Goal: Task Accomplishment & Management: Use online tool/utility

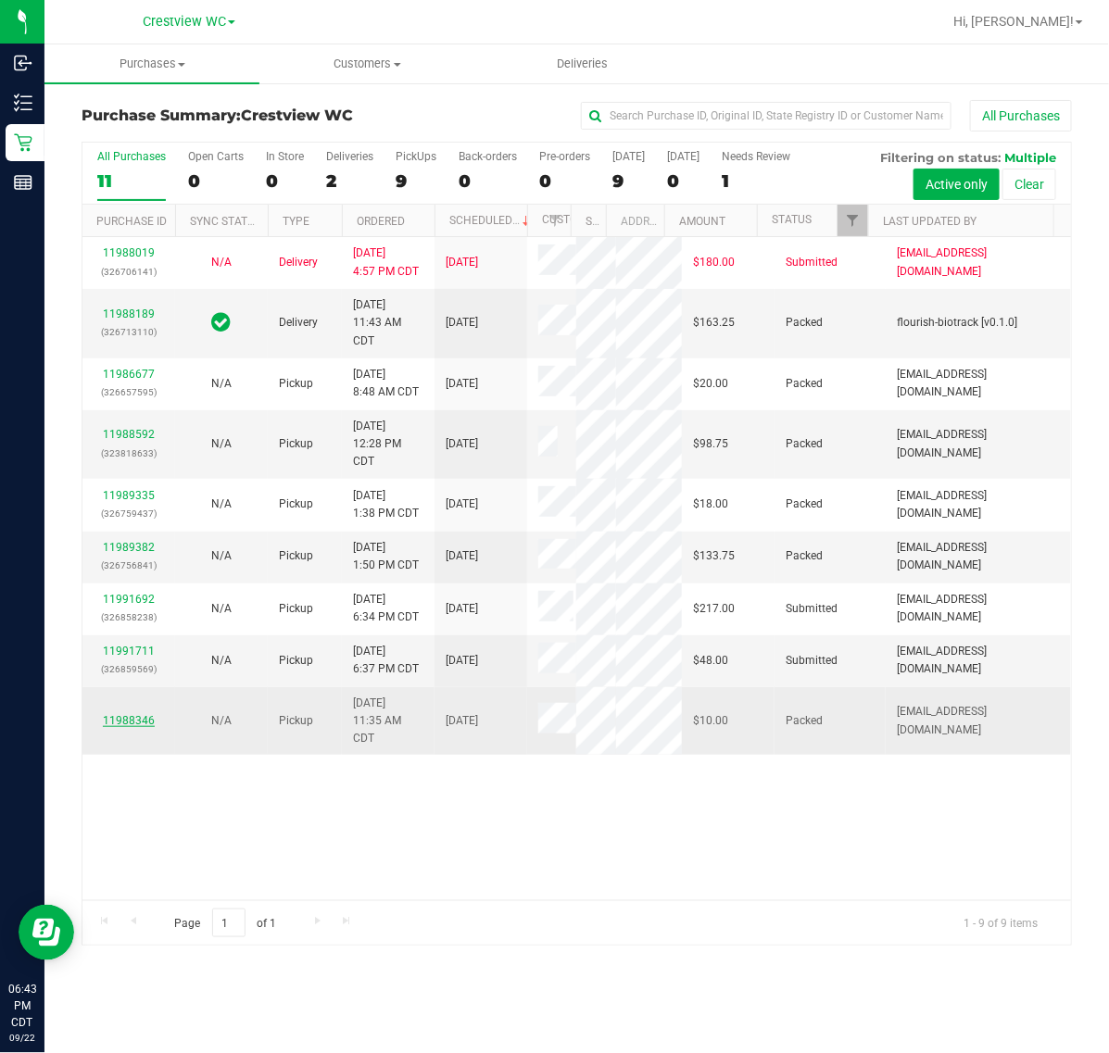
click at [118, 727] on link "11988346" at bounding box center [129, 720] width 52 height 13
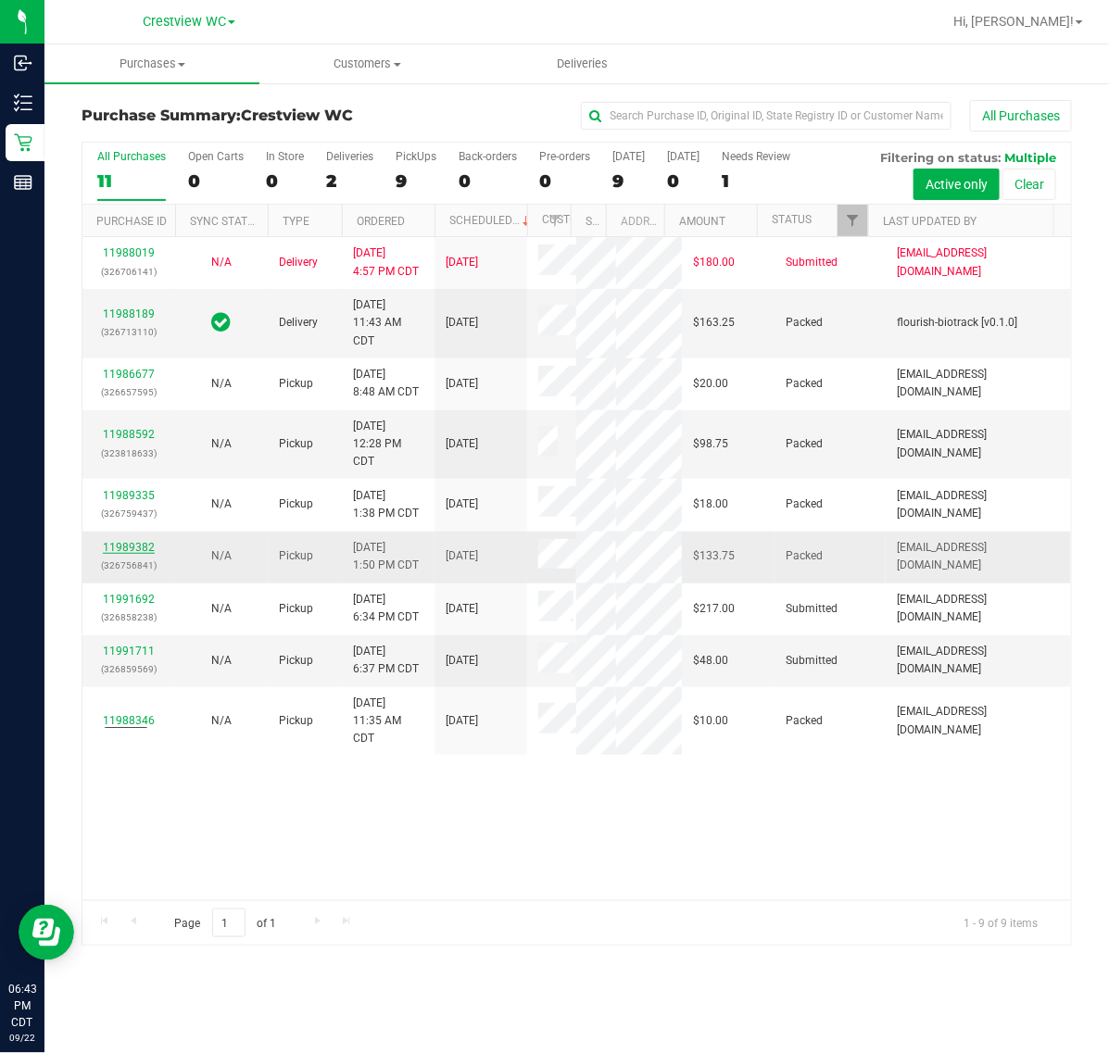
click at [120, 554] on link "11989382" at bounding box center [129, 547] width 52 height 13
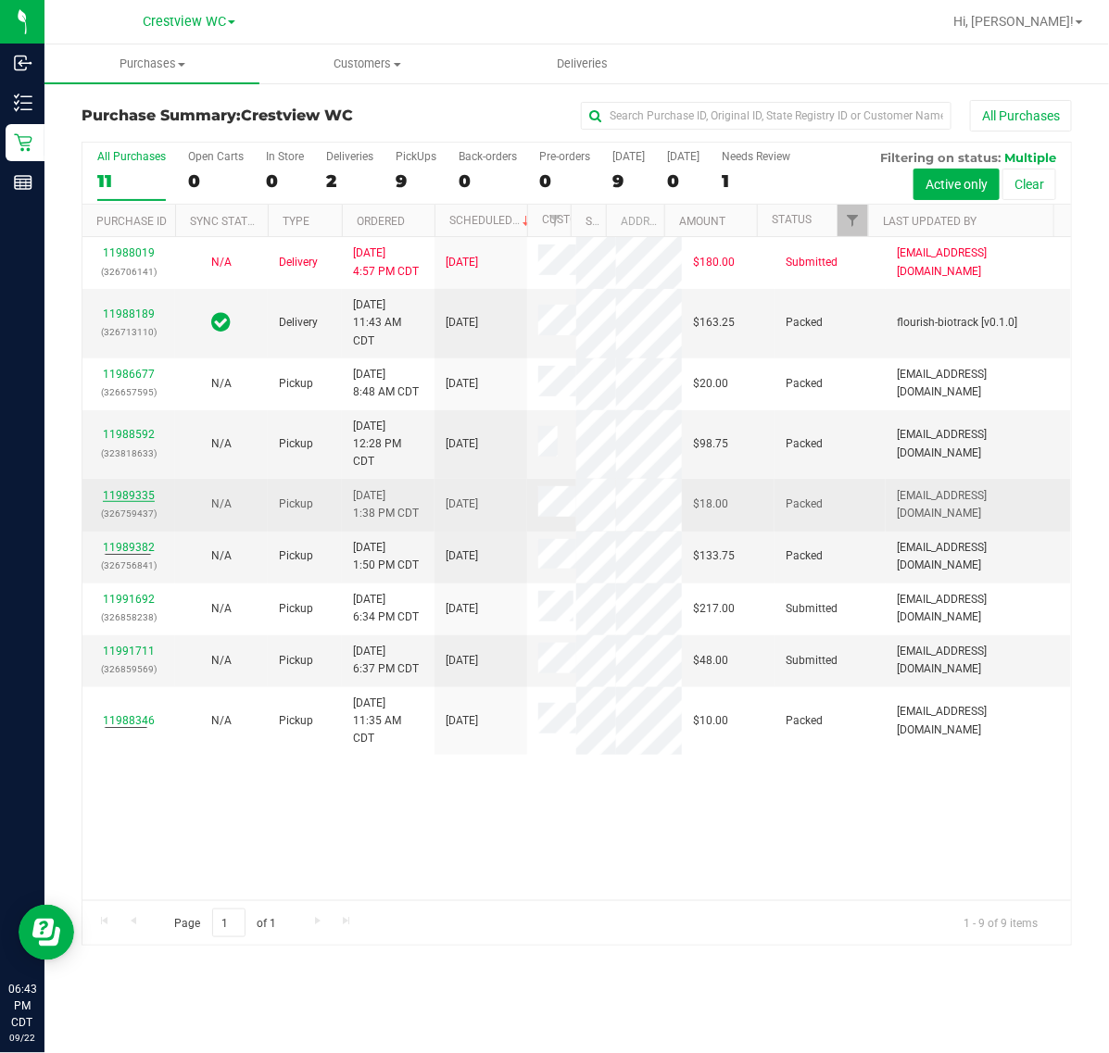
click at [145, 502] on link "11989335" at bounding box center [129, 495] width 52 height 13
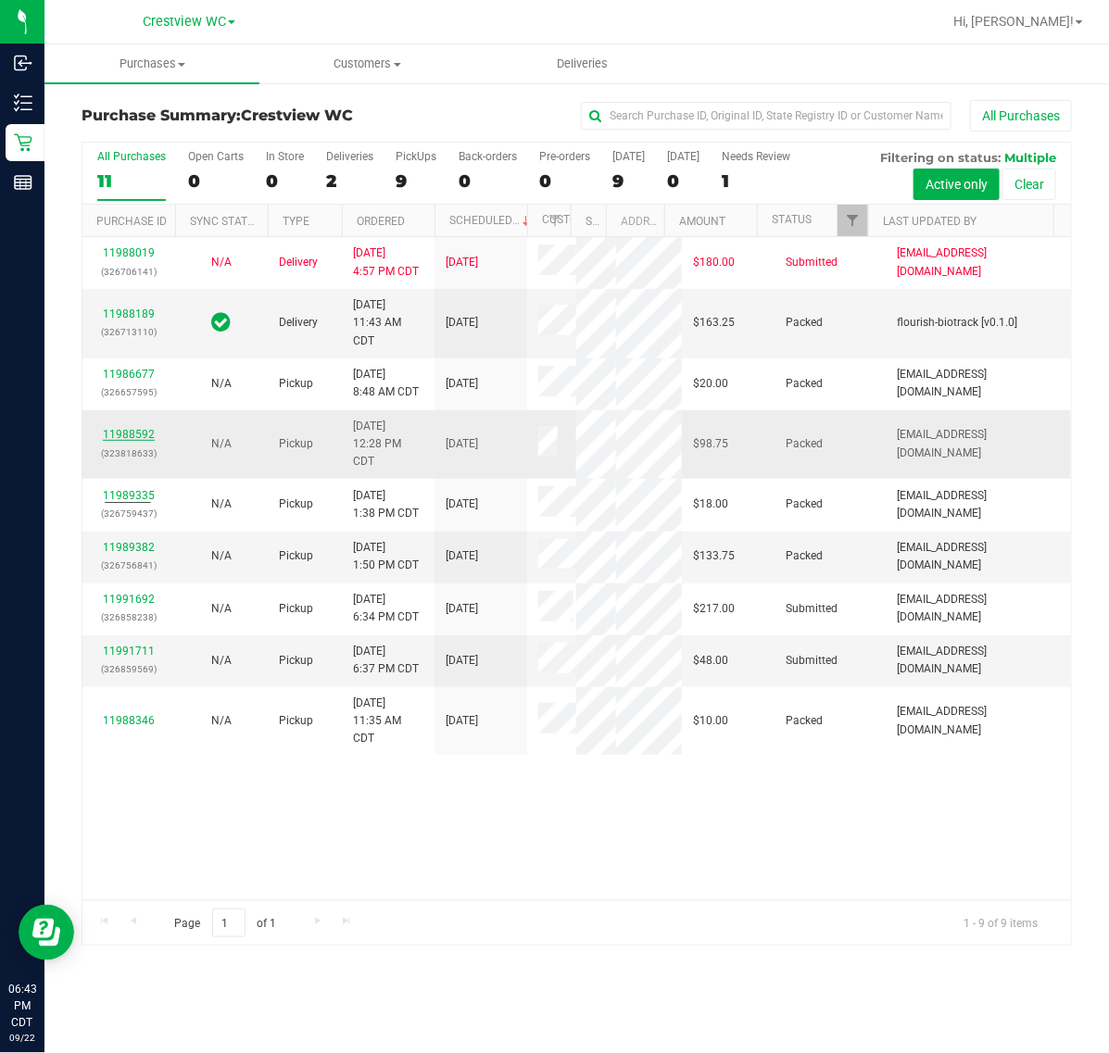
click at [123, 441] on link "11988592" at bounding box center [129, 434] width 52 height 13
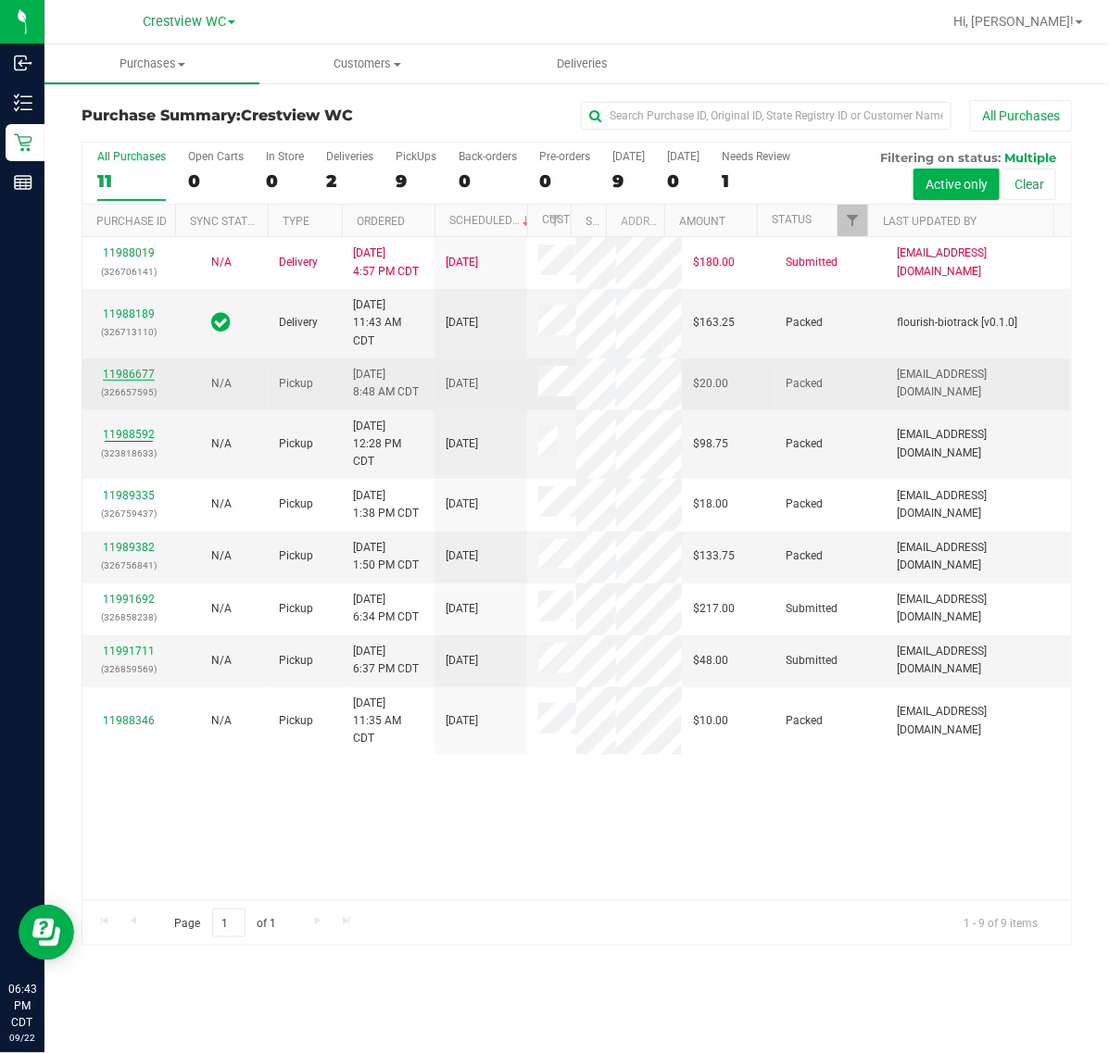
click at [144, 381] on link "11986677" at bounding box center [129, 374] width 52 height 13
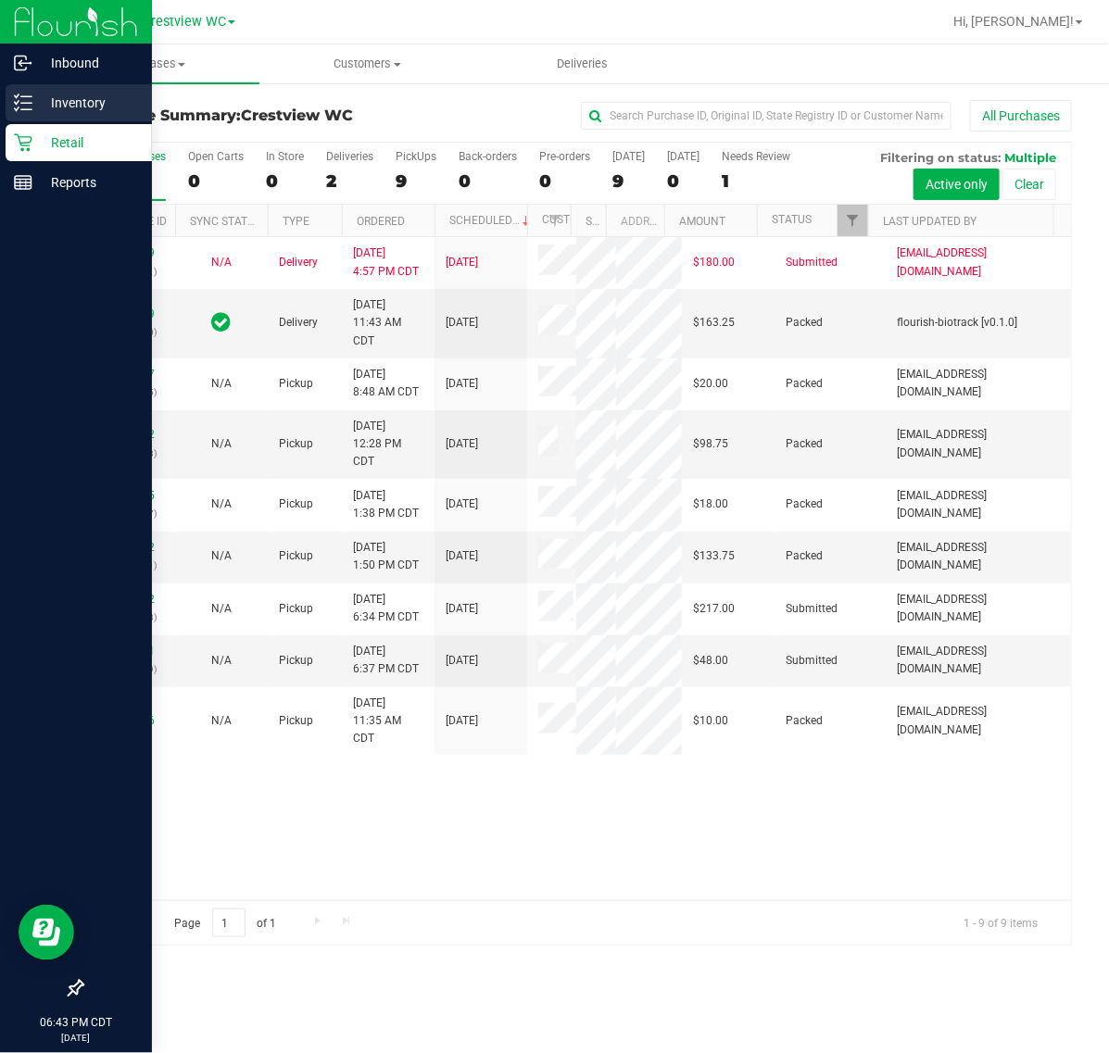
click at [25, 89] on div "Inventory" at bounding box center [79, 102] width 146 height 37
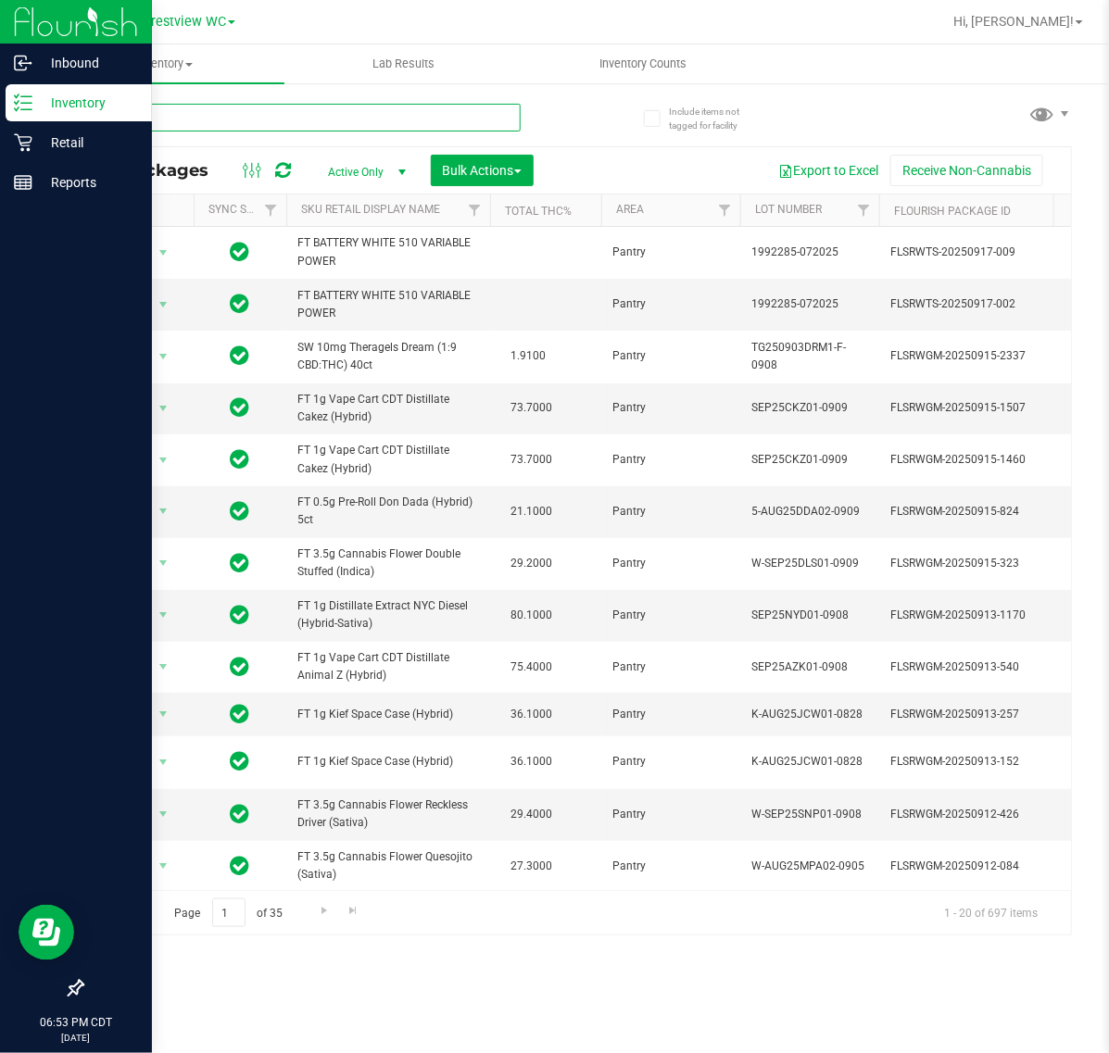
click at [267, 120] on input "text" at bounding box center [301, 118] width 439 height 28
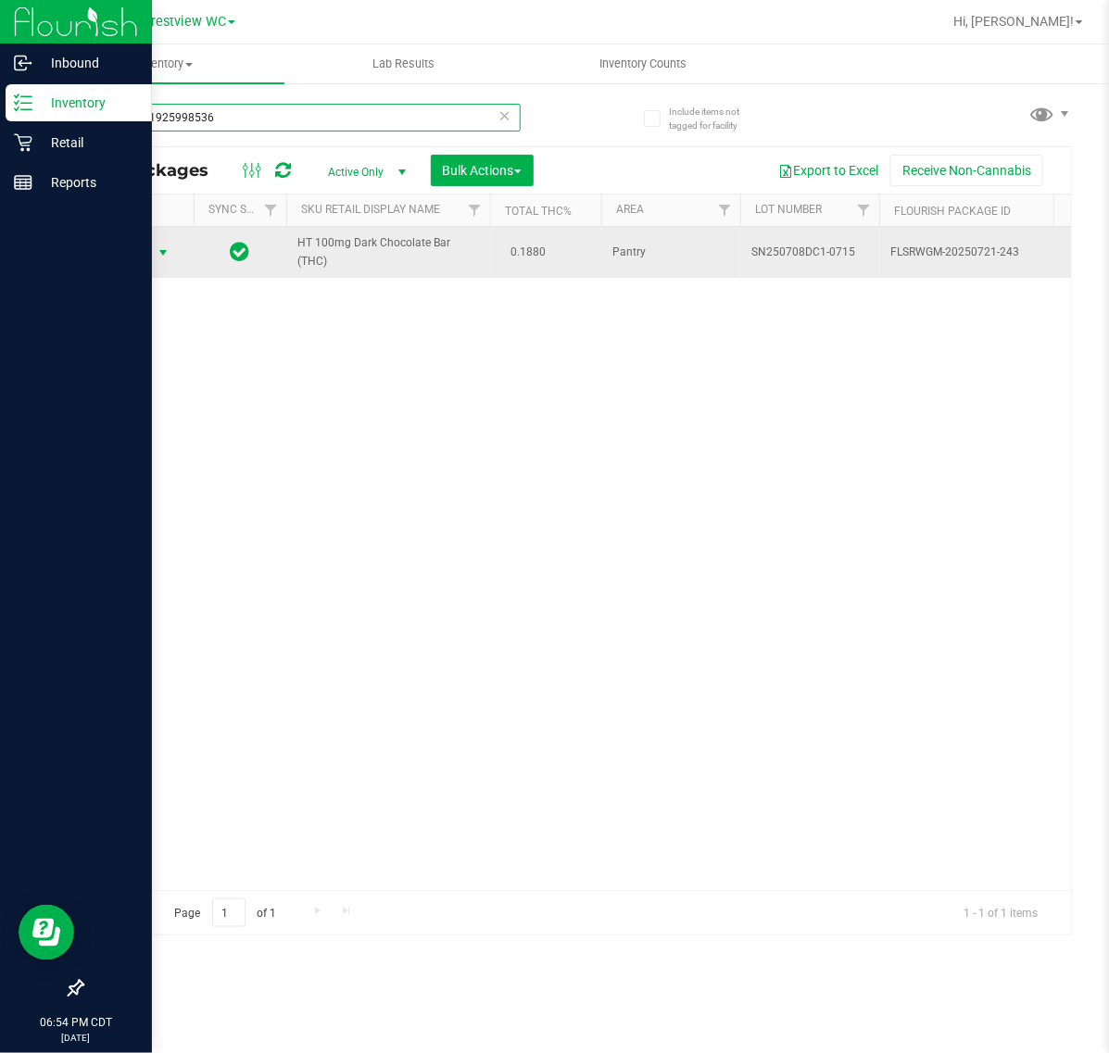
type input "9803061925998536"
click at [162, 253] on span "select" at bounding box center [163, 252] width 15 height 15
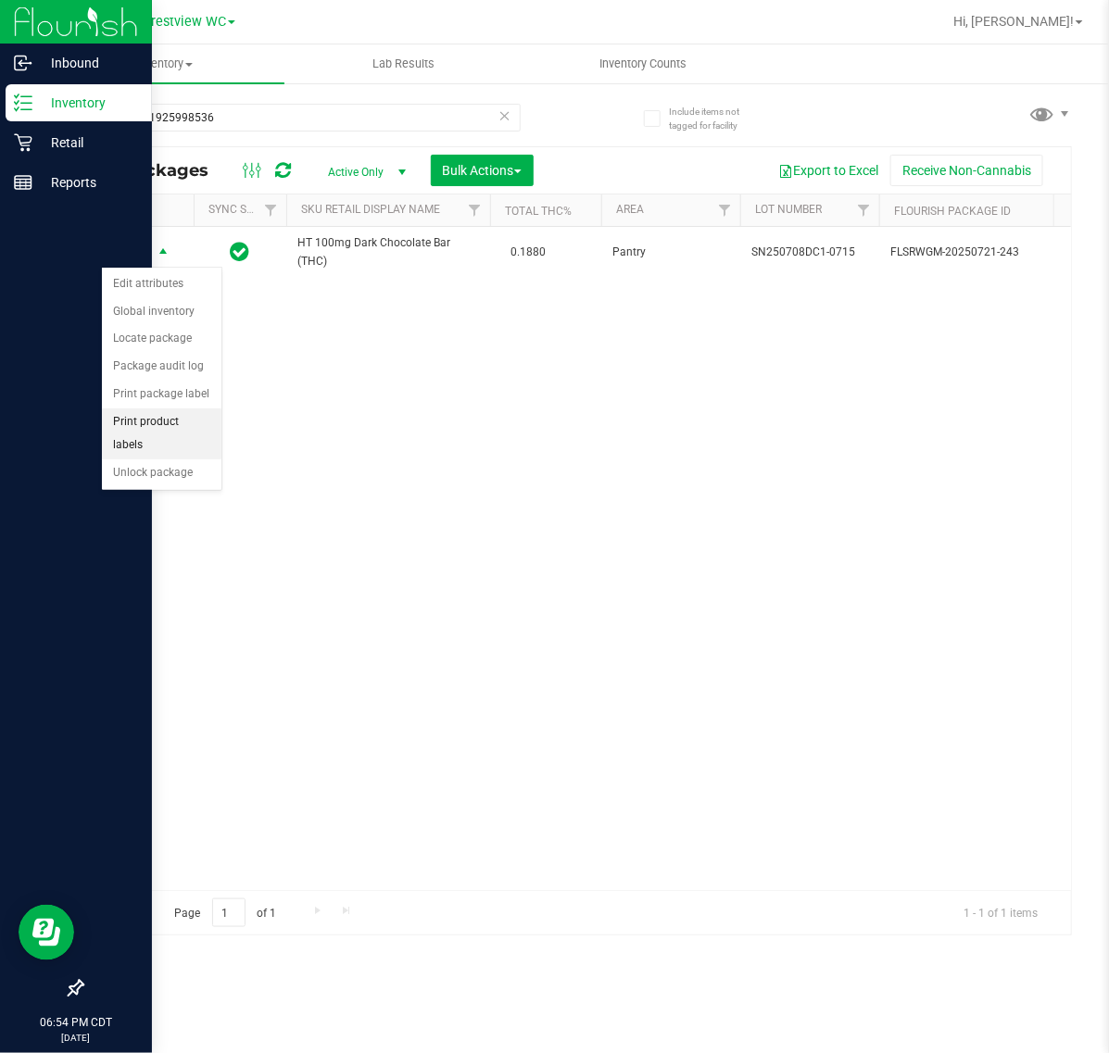
click at [195, 423] on li "Print product labels" at bounding box center [161, 433] width 119 height 51
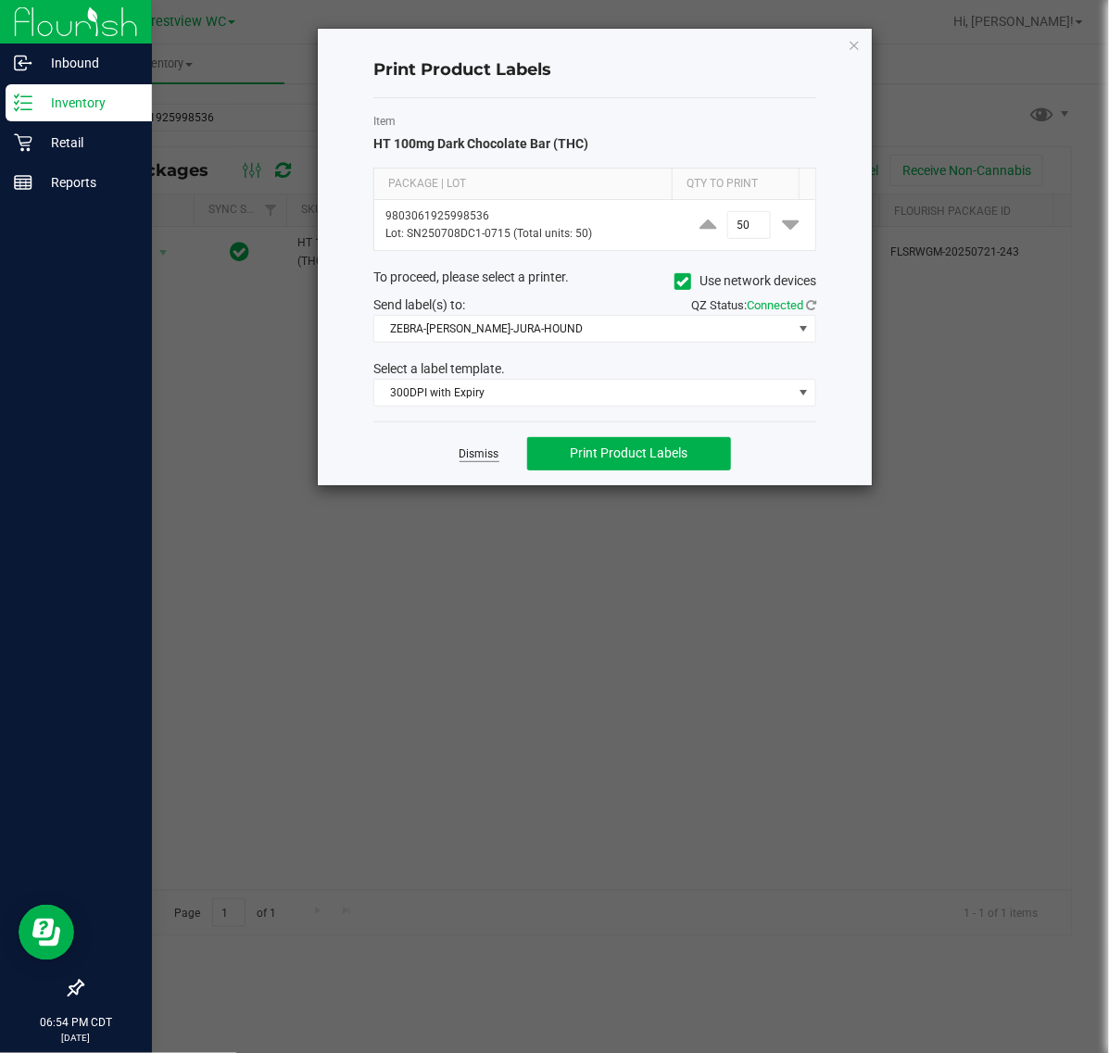
click at [488, 458] on link "Dismiss" at bounding box center [479, 454] width 40 height 16
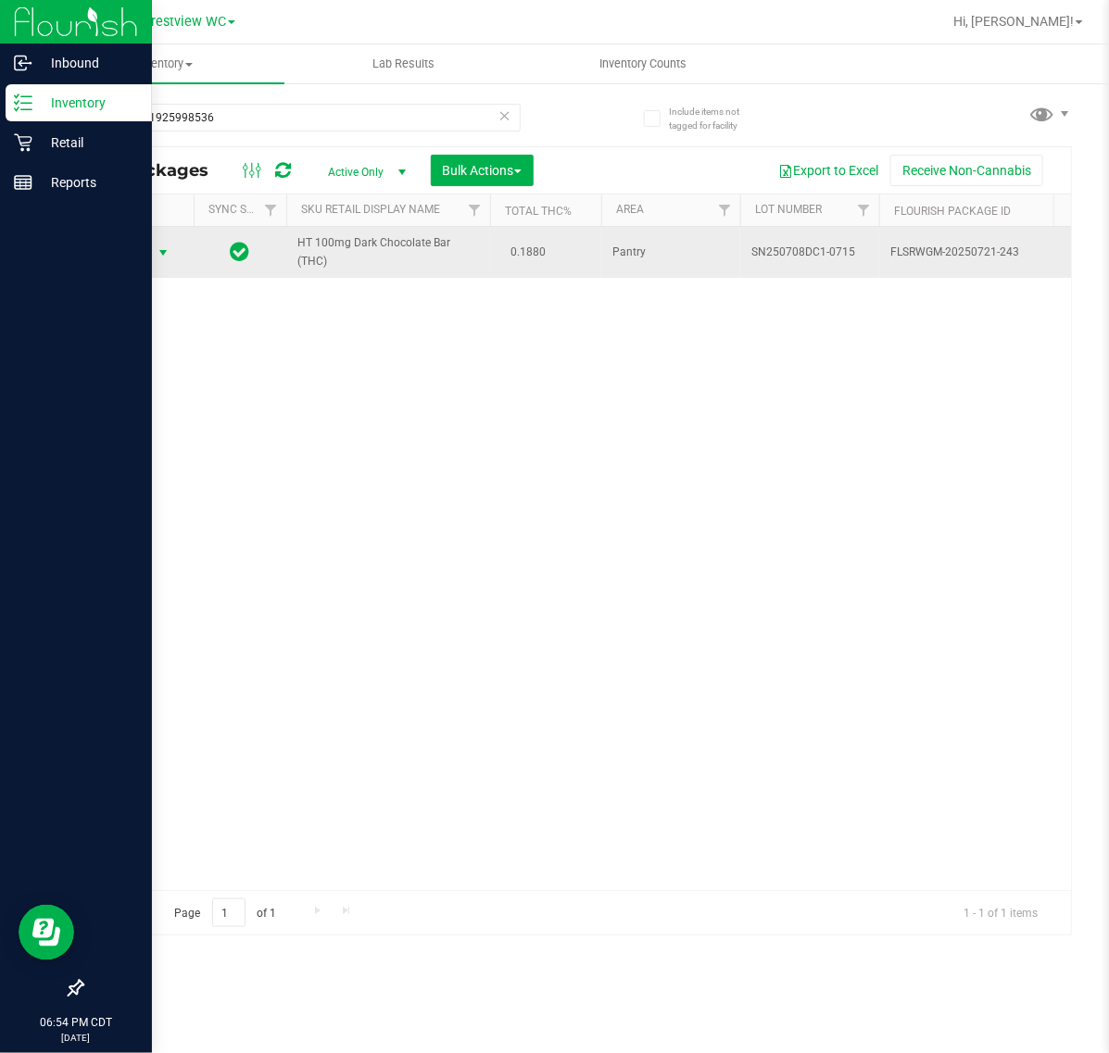
click at [168, 253] on span "select" at bounding box center [163, 252] width 15 height 15
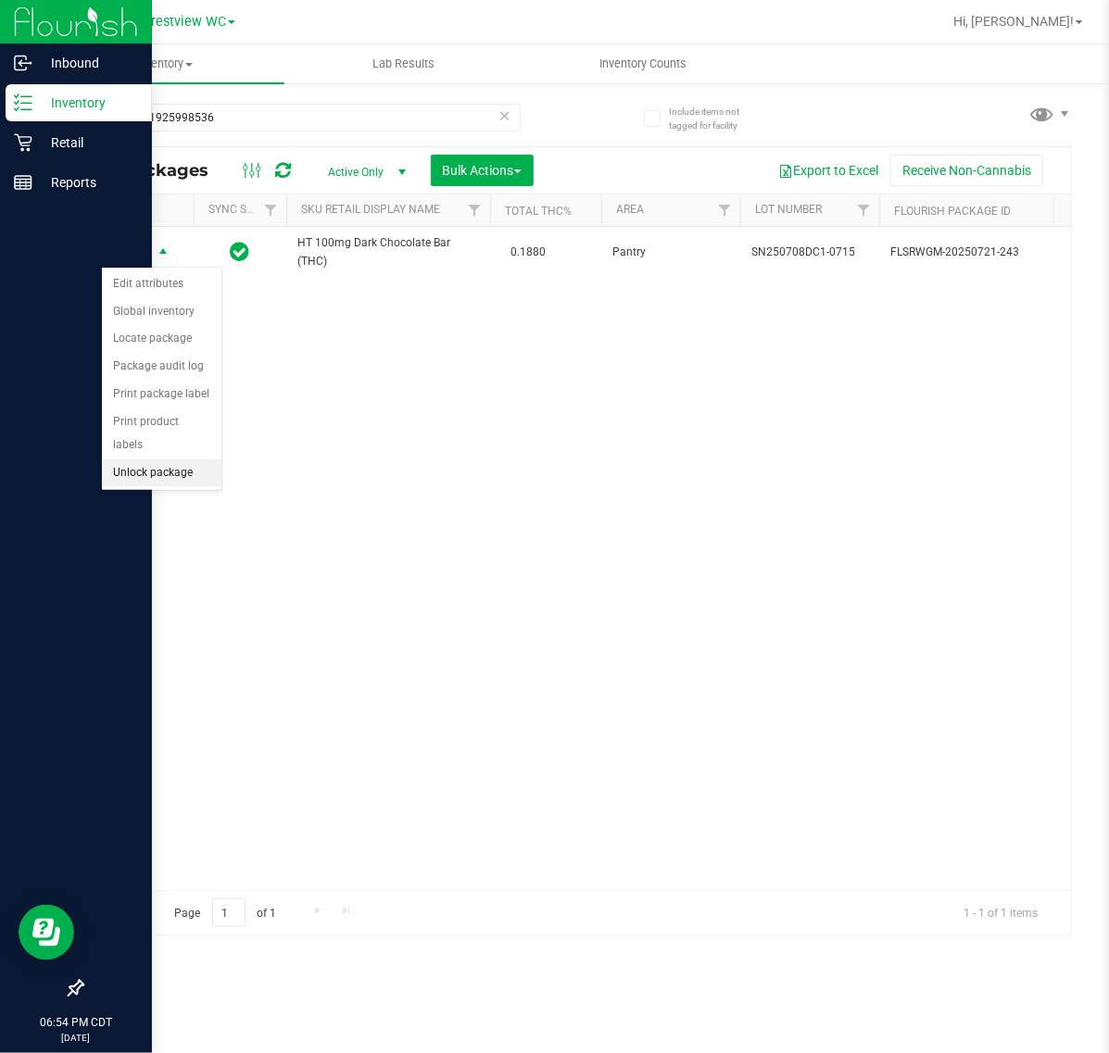
click at [193, 459] on li "Unlock package" at bounding box center [161, 473] width 119 height 28
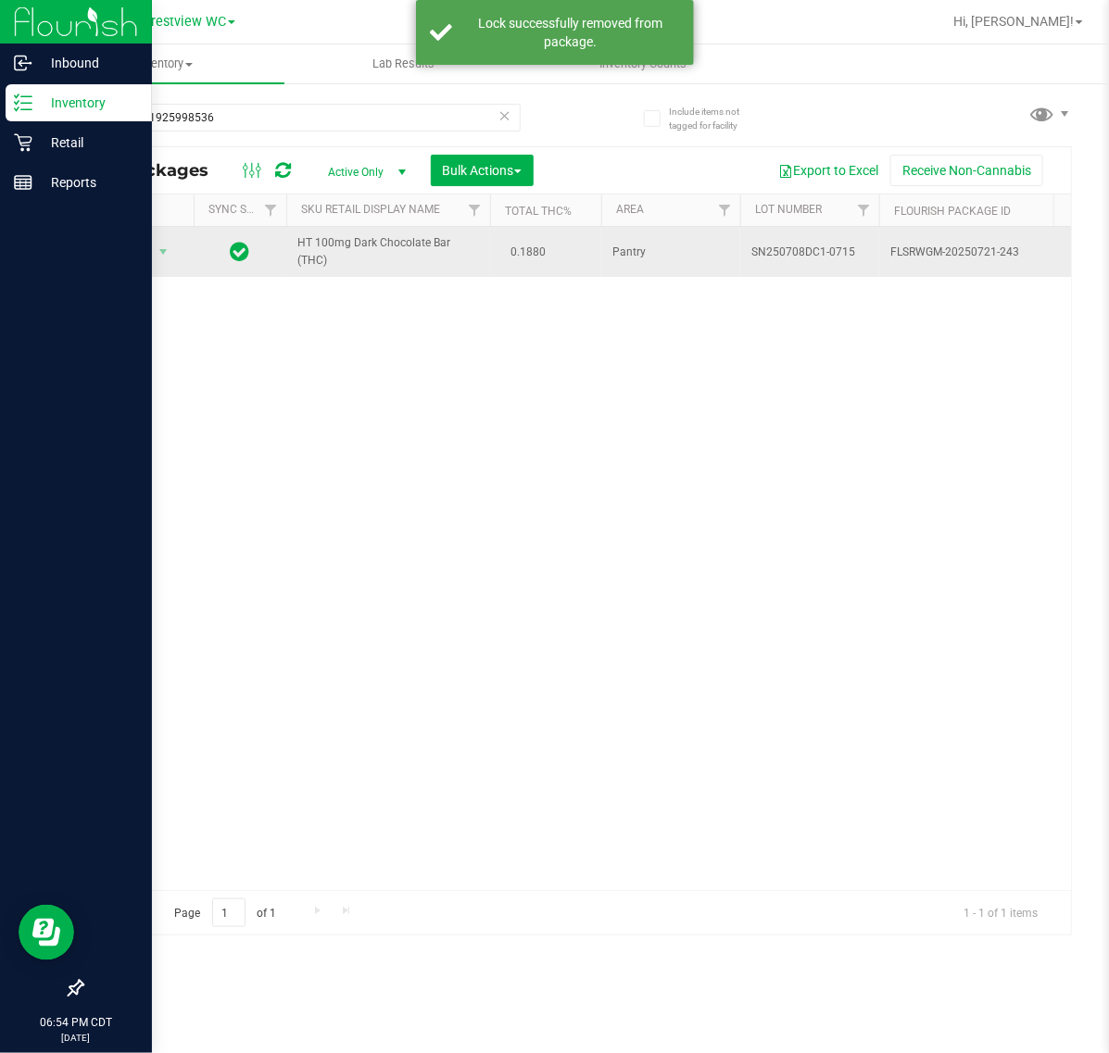
click at [156, 237] on td "Action Action Create package Edit attributes Global inventory Locate package Lo…" at bounding box center [137, 252] width 111 height 50
click at [125, 262] on span "Action" at bounding box center [126, 252] width 50 height 26
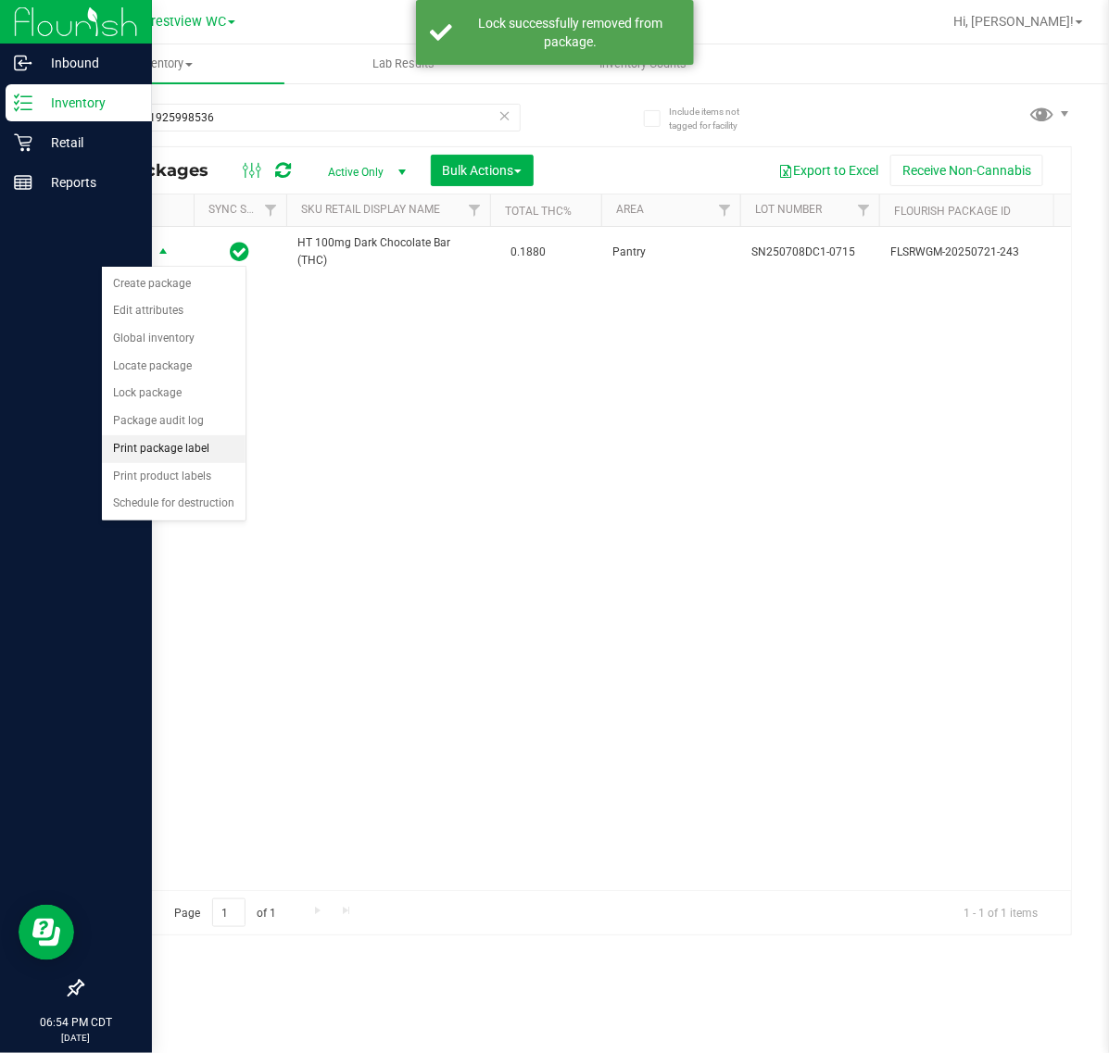
click at [228, 449] on li "Print package label" at bounding box center [174, 449] width 144 height 28
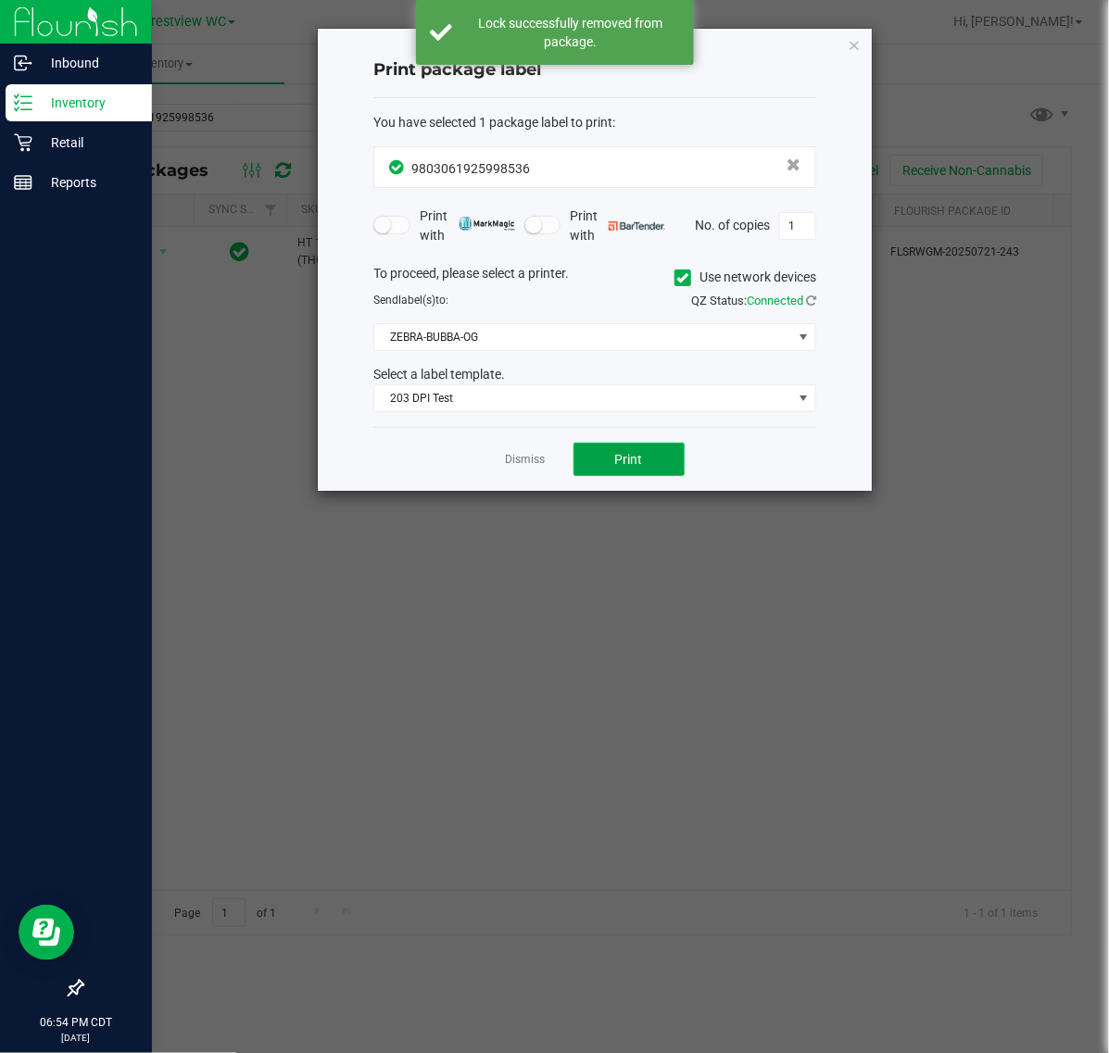
click at [628, 460] on span "Print" at bounding box center [629, 459] width 28 height 15
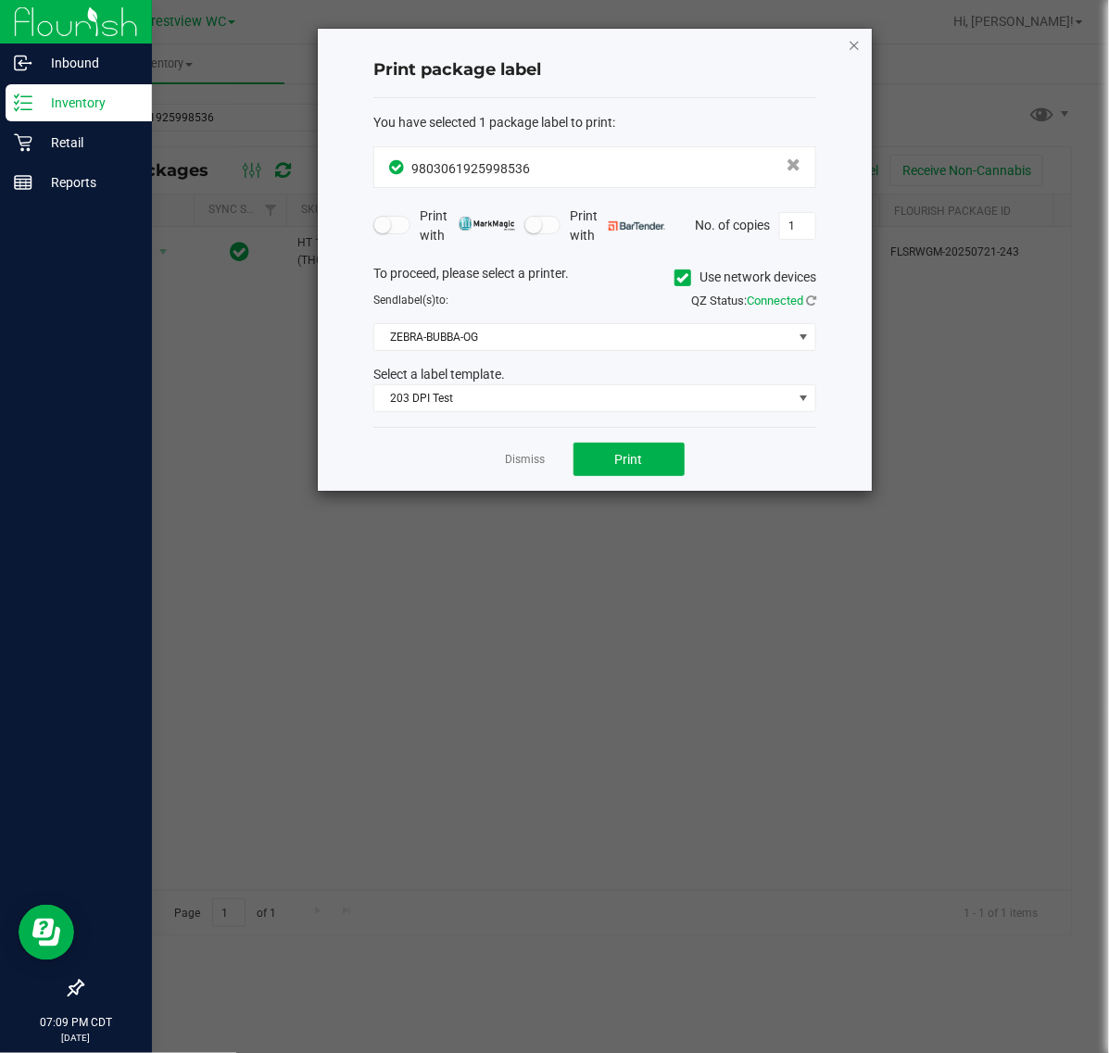
click at [848, 44] on icon "button" at bounding box center [853, 44] width 13 height 22
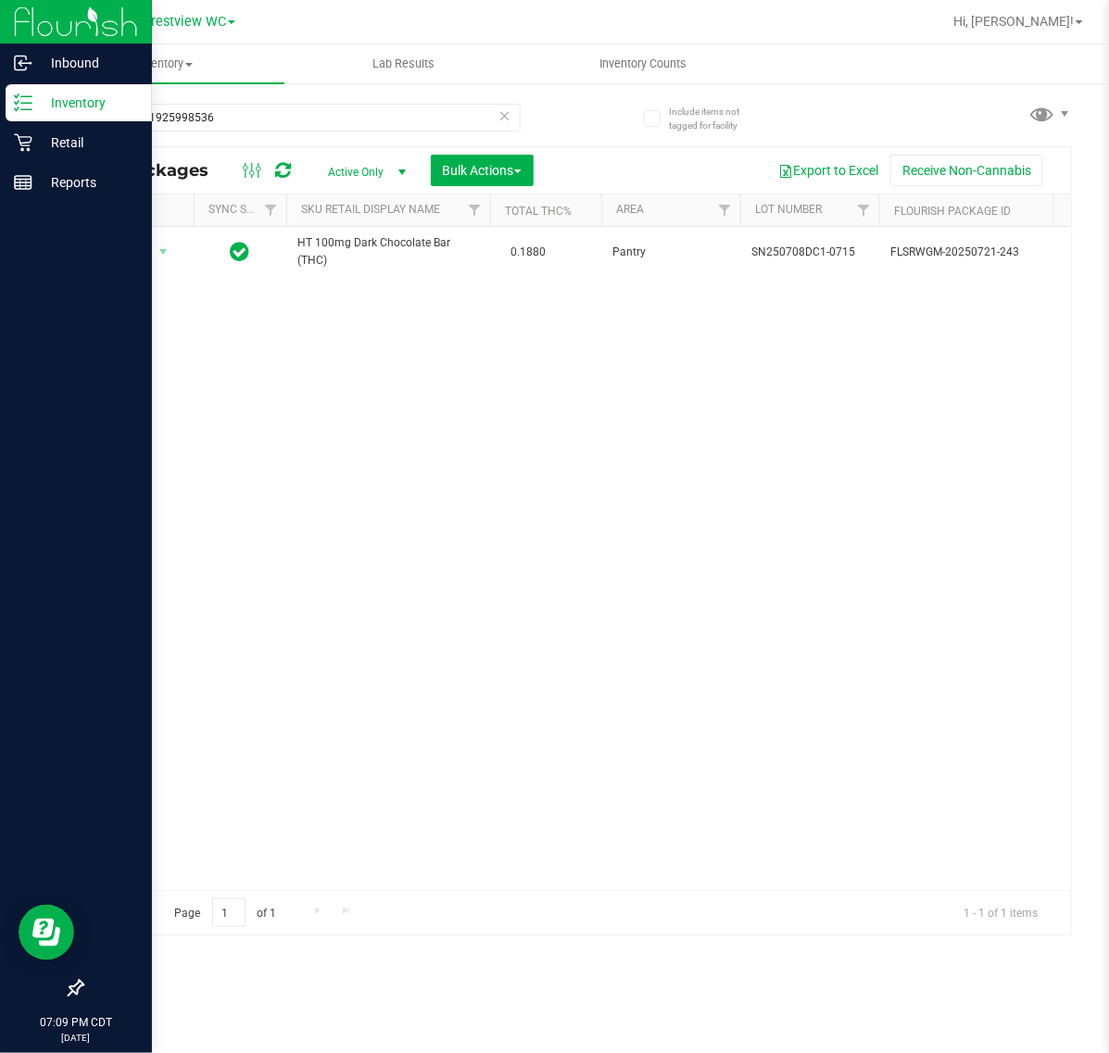
click at [500, 116] on icon at bounding box center [504, 115] width 13 height 22
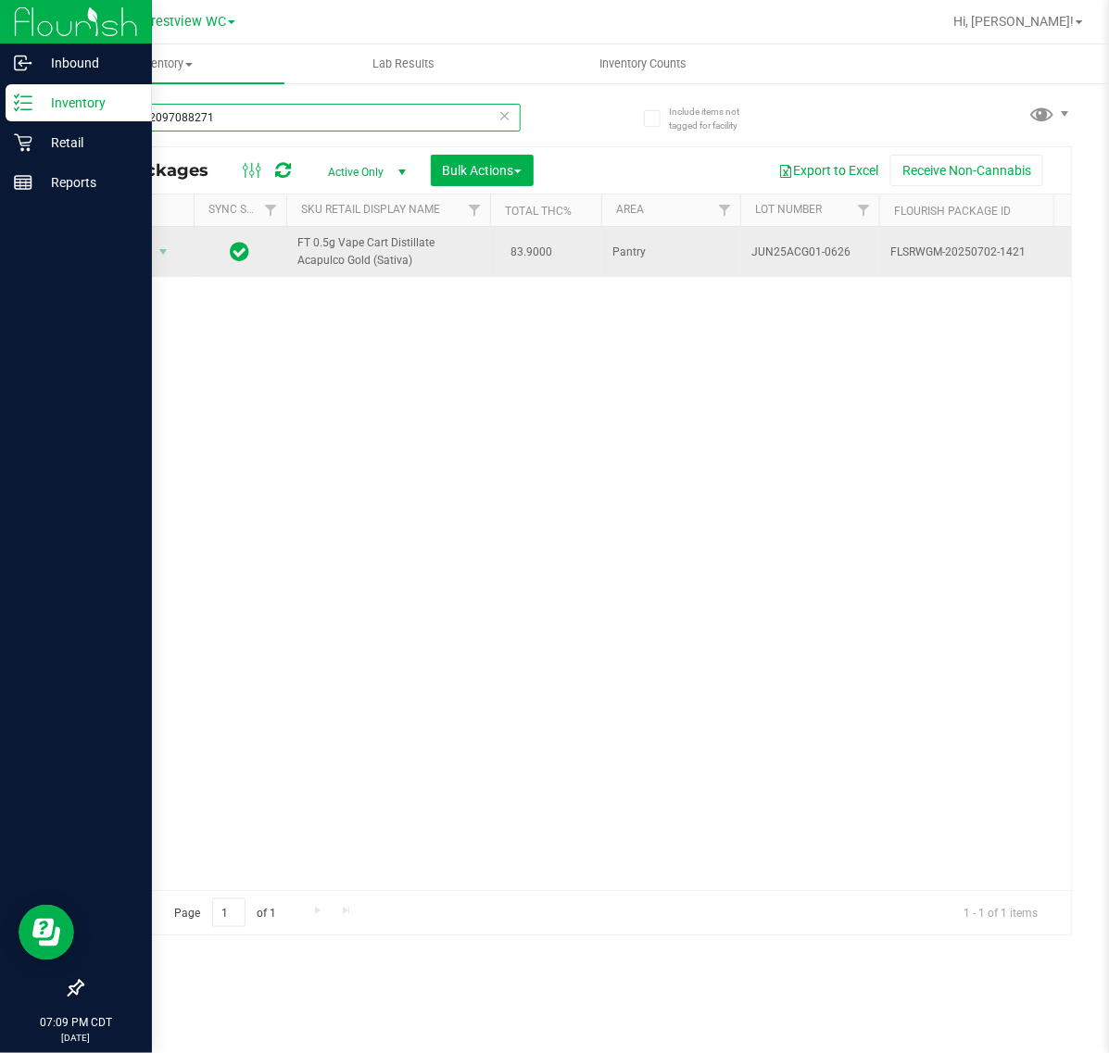
type input "1782102097088271"
click at [114, 257] on span "Action" at bounding box center [126, 252] width 50 height 26
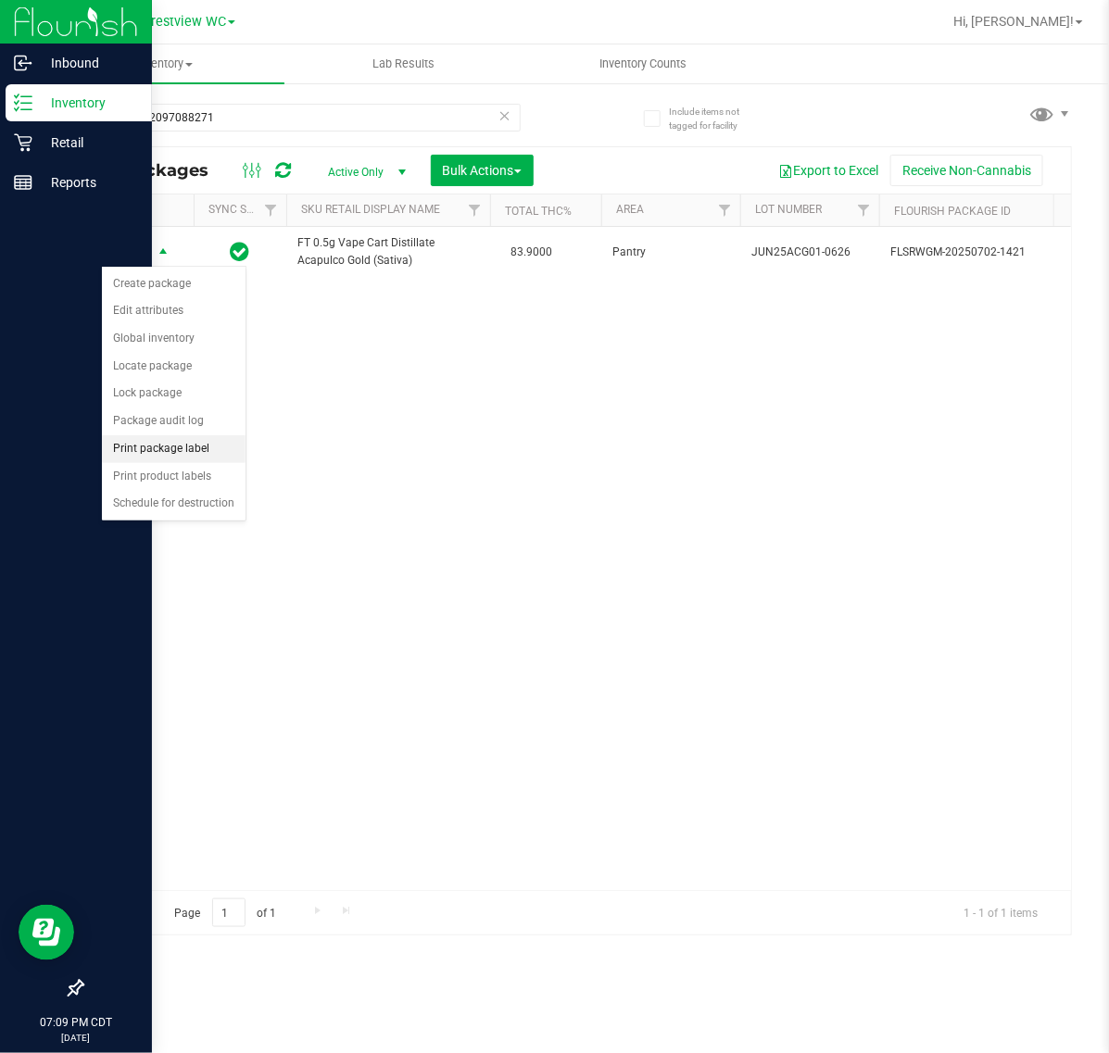
click at [204, 450] on li "Print package label" at bounding box center [174, 449] width 144 height 28
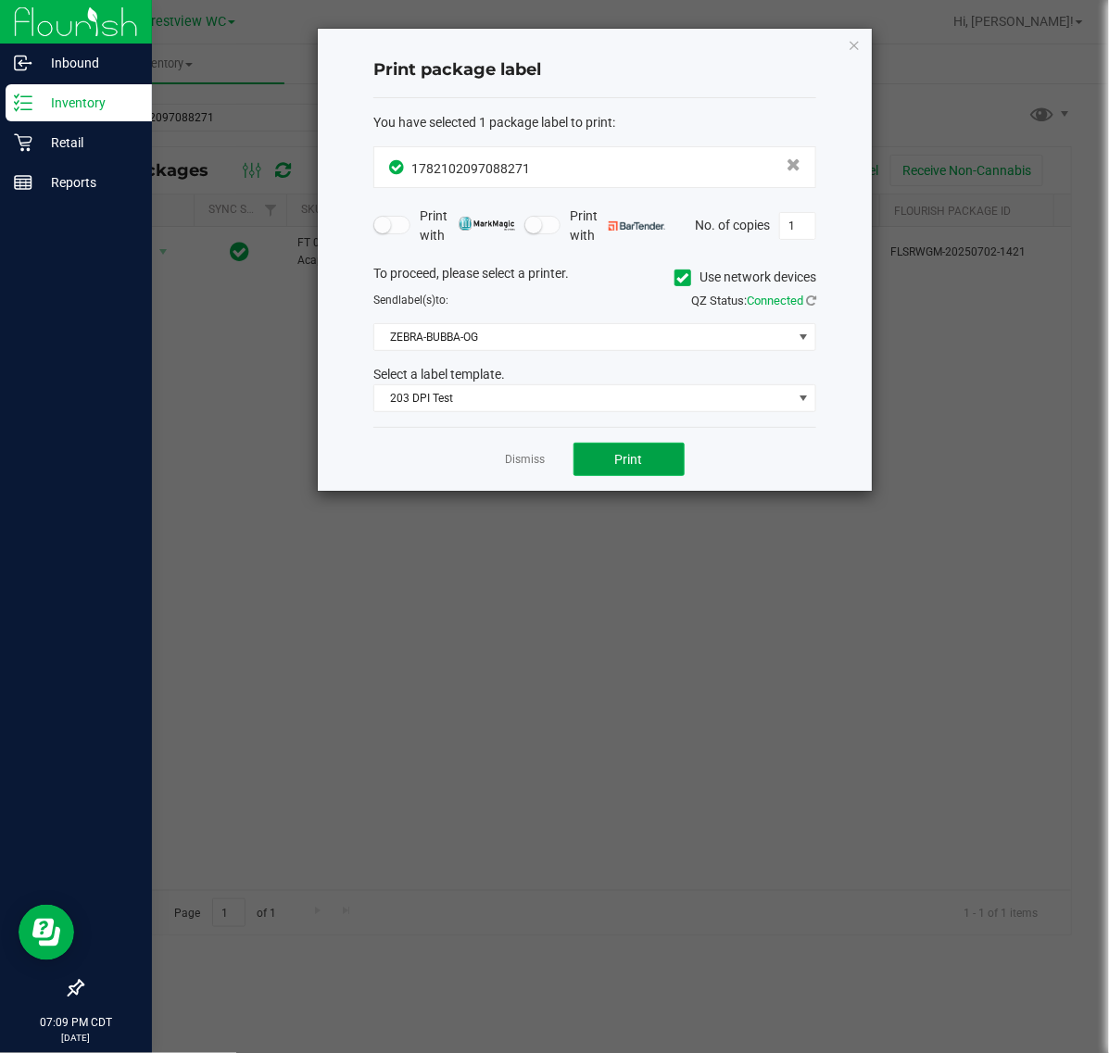
click at [614, 450] on button "Print" at bounding box center [628, 459] width 111 height 33
click at [859, 34] on icon "button" at bounding box center [853, 44] width 13 height 22
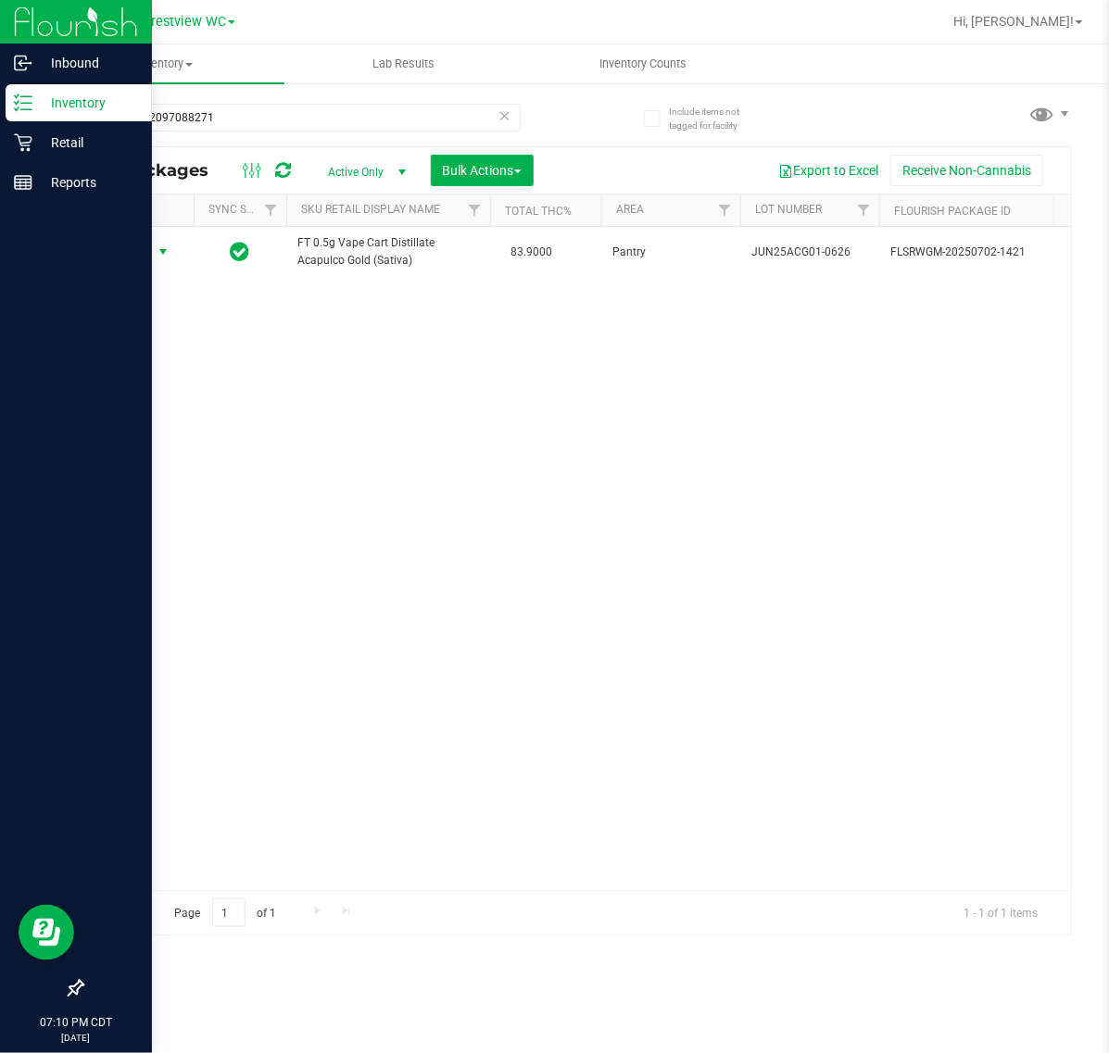
click at [507, 118] on icon at bounding box center [504, 115] width 13 height 22
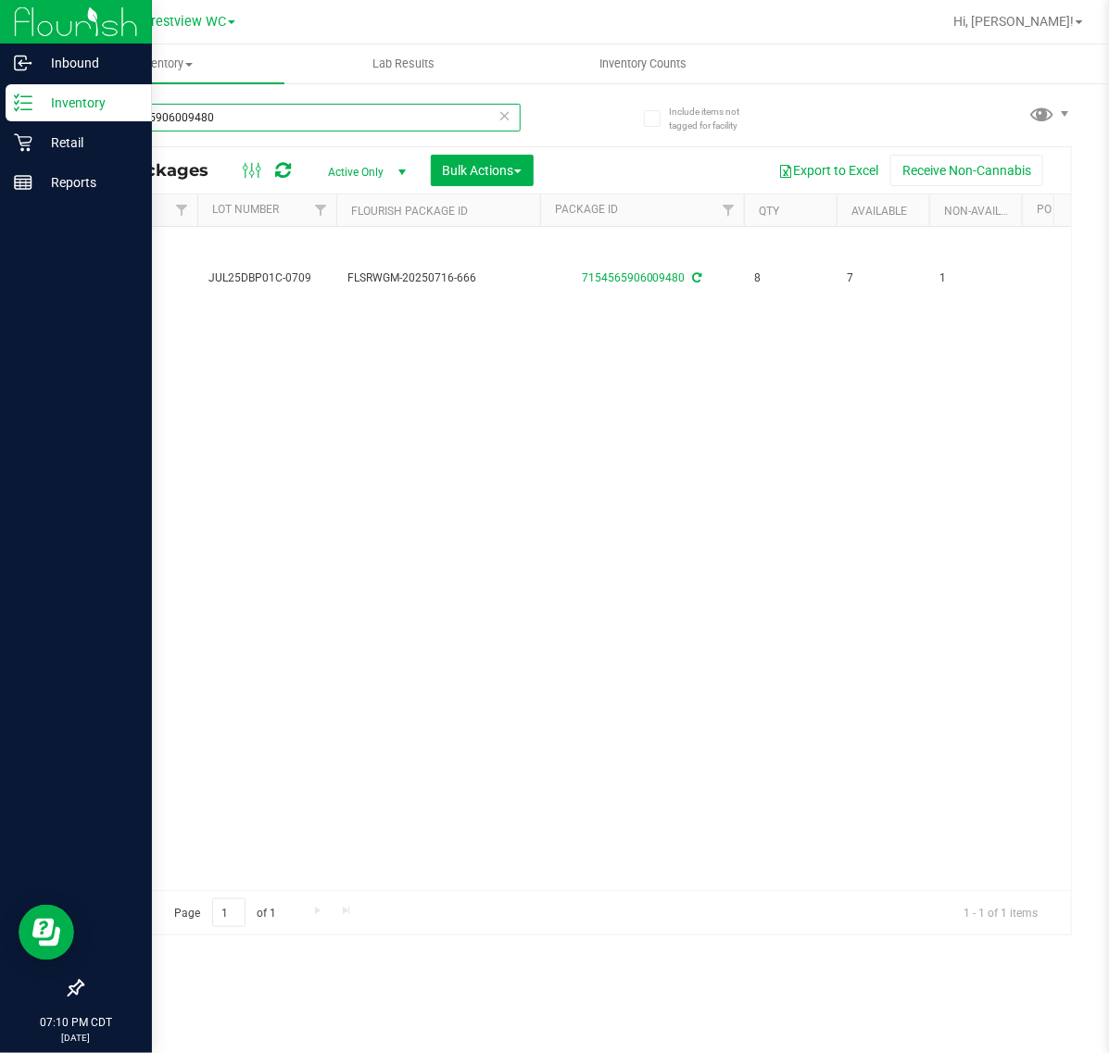
scroll to position [0, 656]
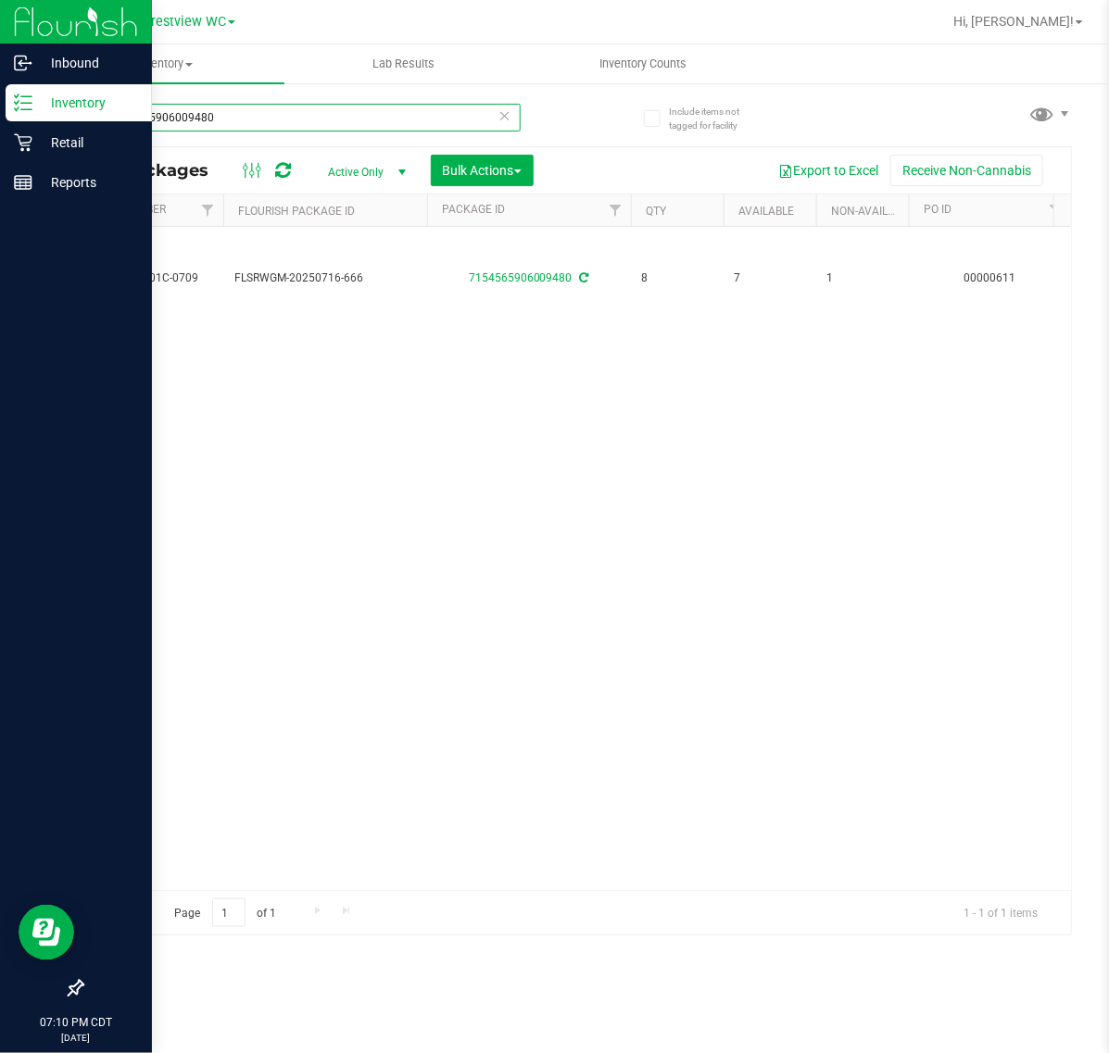
click at [512, 113] on input "7154565906009480" at bounding box center [301, 118] width 439 height 28
type input "7154565906009480"
click at [509, 113] on icon at bounding box center [504, 115] width 13 height 22
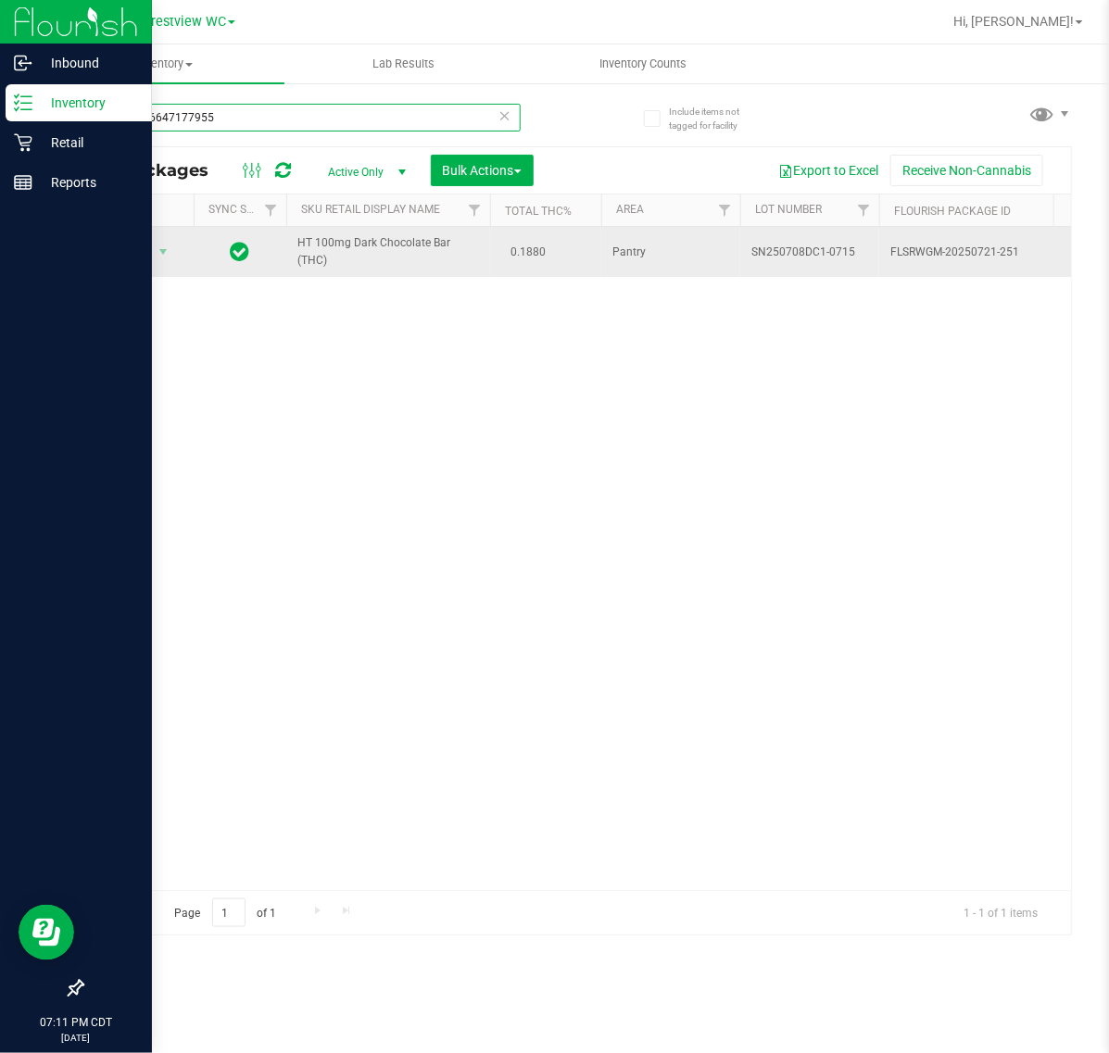
type input "6762826647177955"
click at [149, 250] on span "Action" at bounding box center [126, 252] width 50 height 26
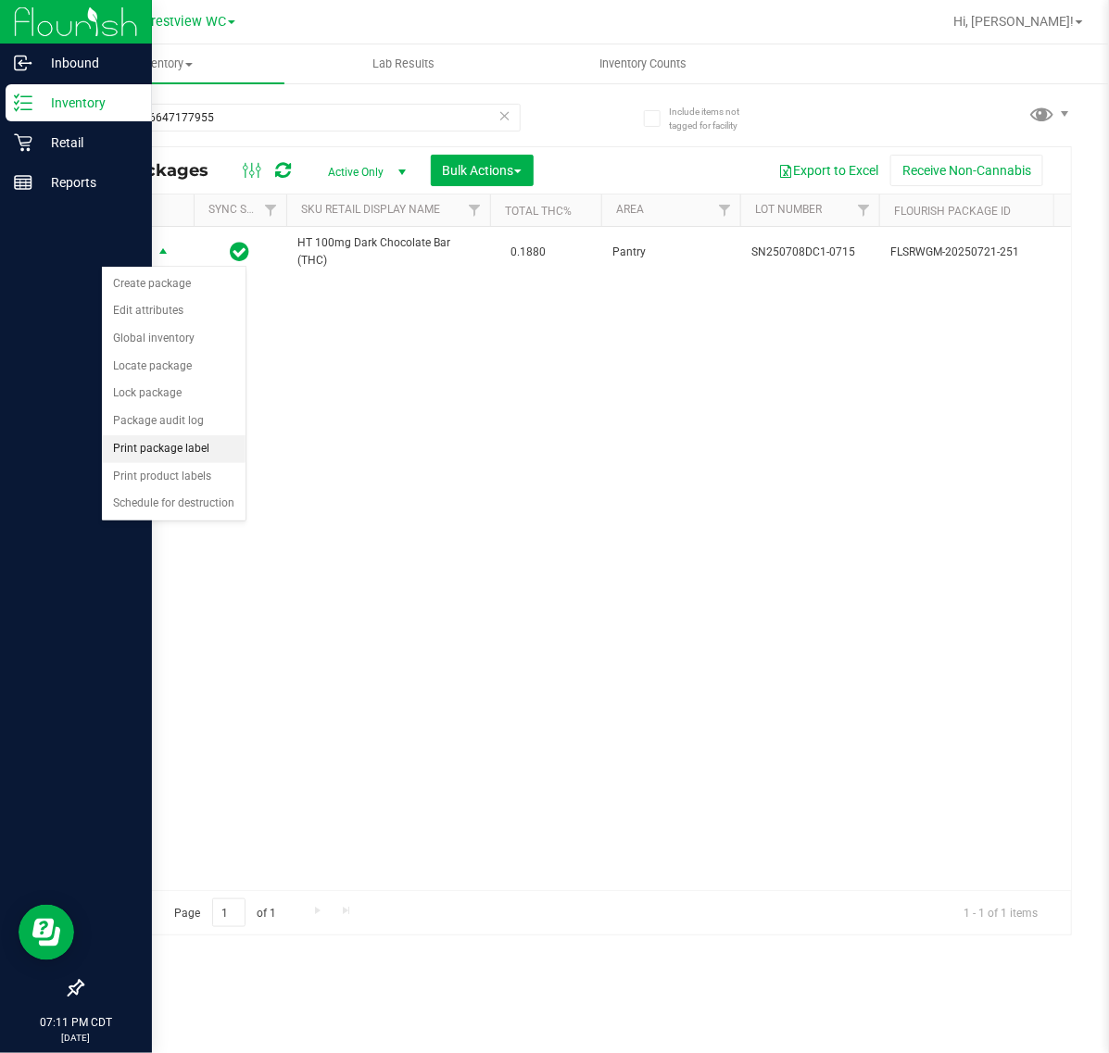
click at [195, 446] on li "Print package label" at bounding box center [174, 449] width 144 height 28
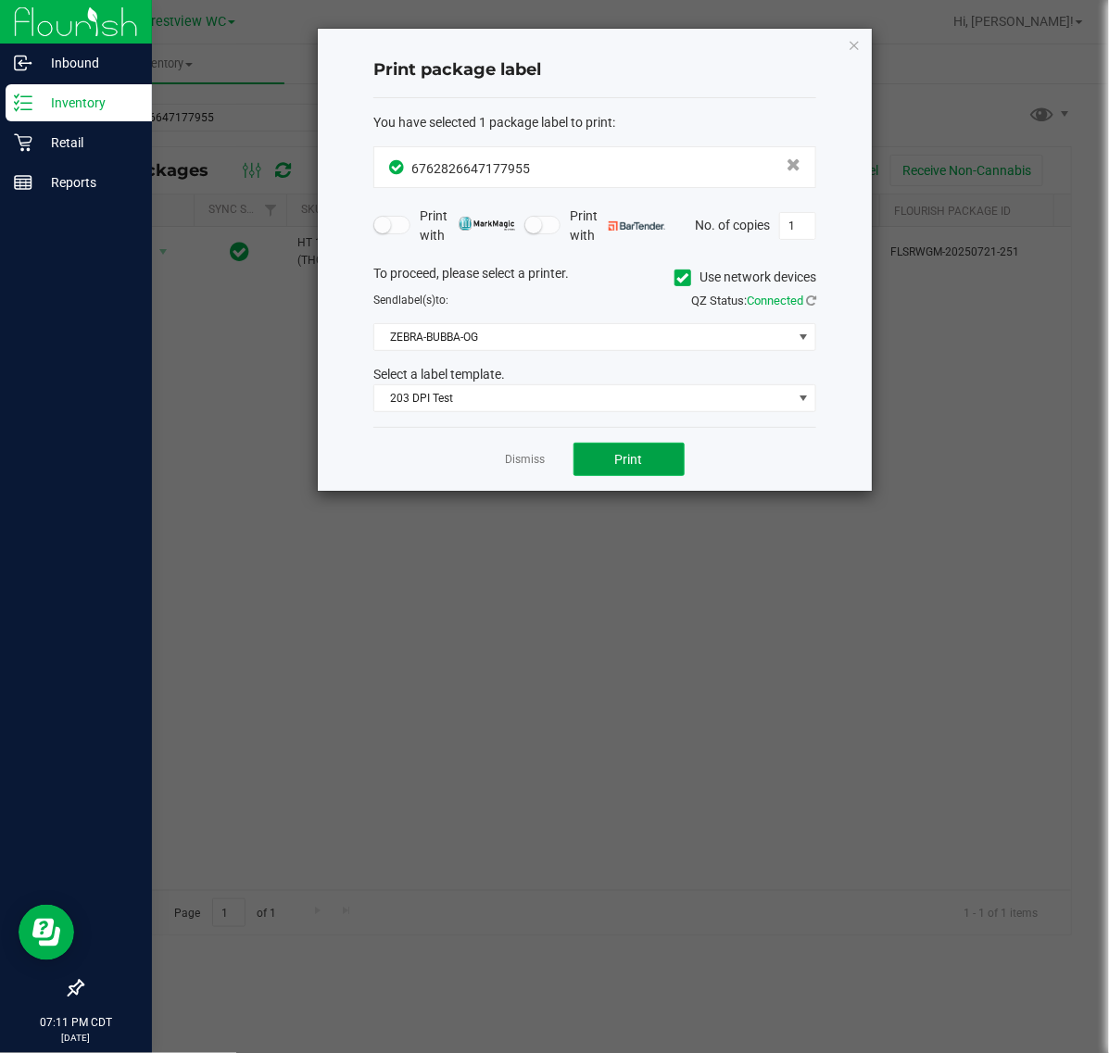
click at [591, 468] on button "Print" at bounding box center [628, 459] width 111 height 33
click at [852, 33] on icon "button" at bounding box center [853, 44] width 13 height 22
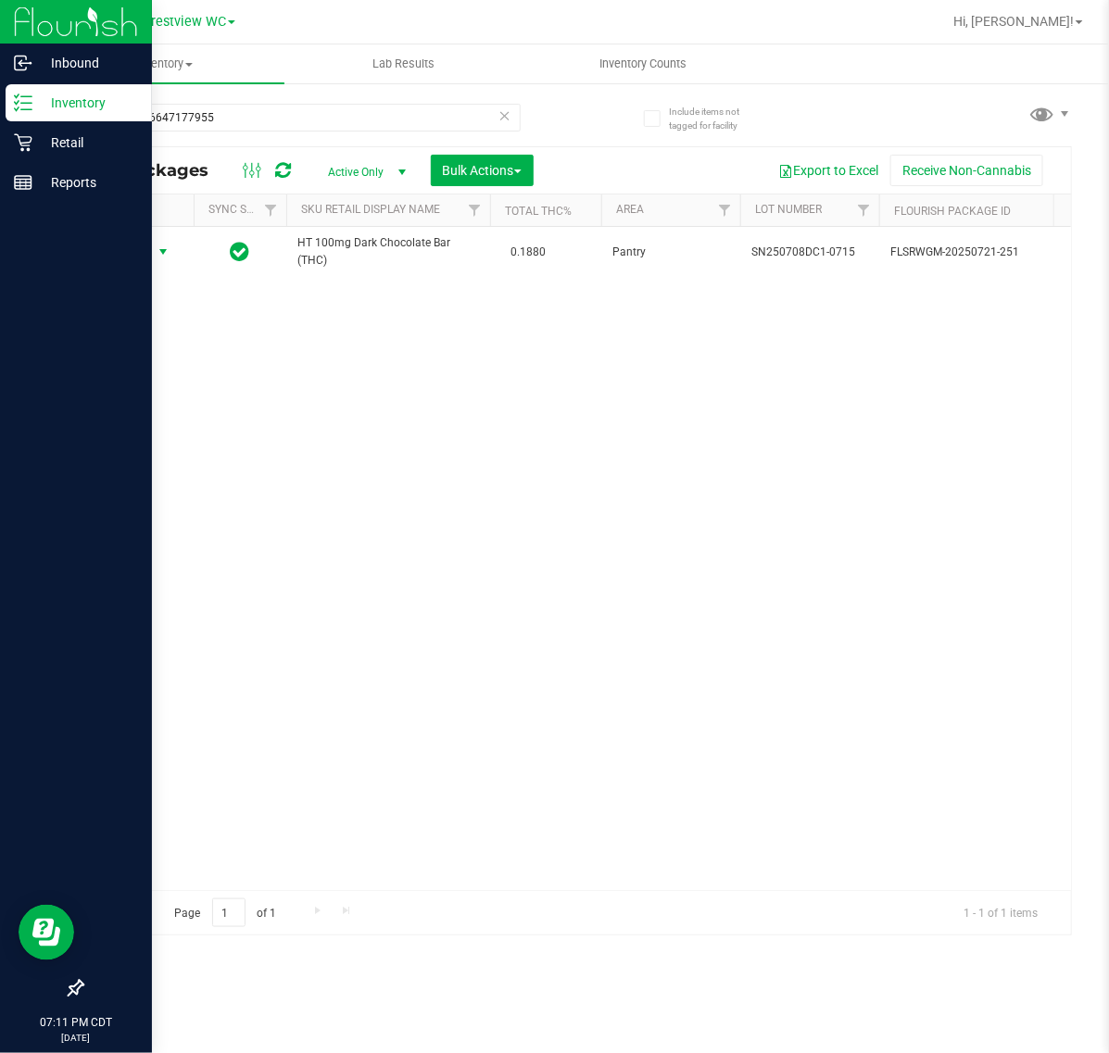
click at [502, 108] on icon at bounding box center [504, 115] width 13 height 22
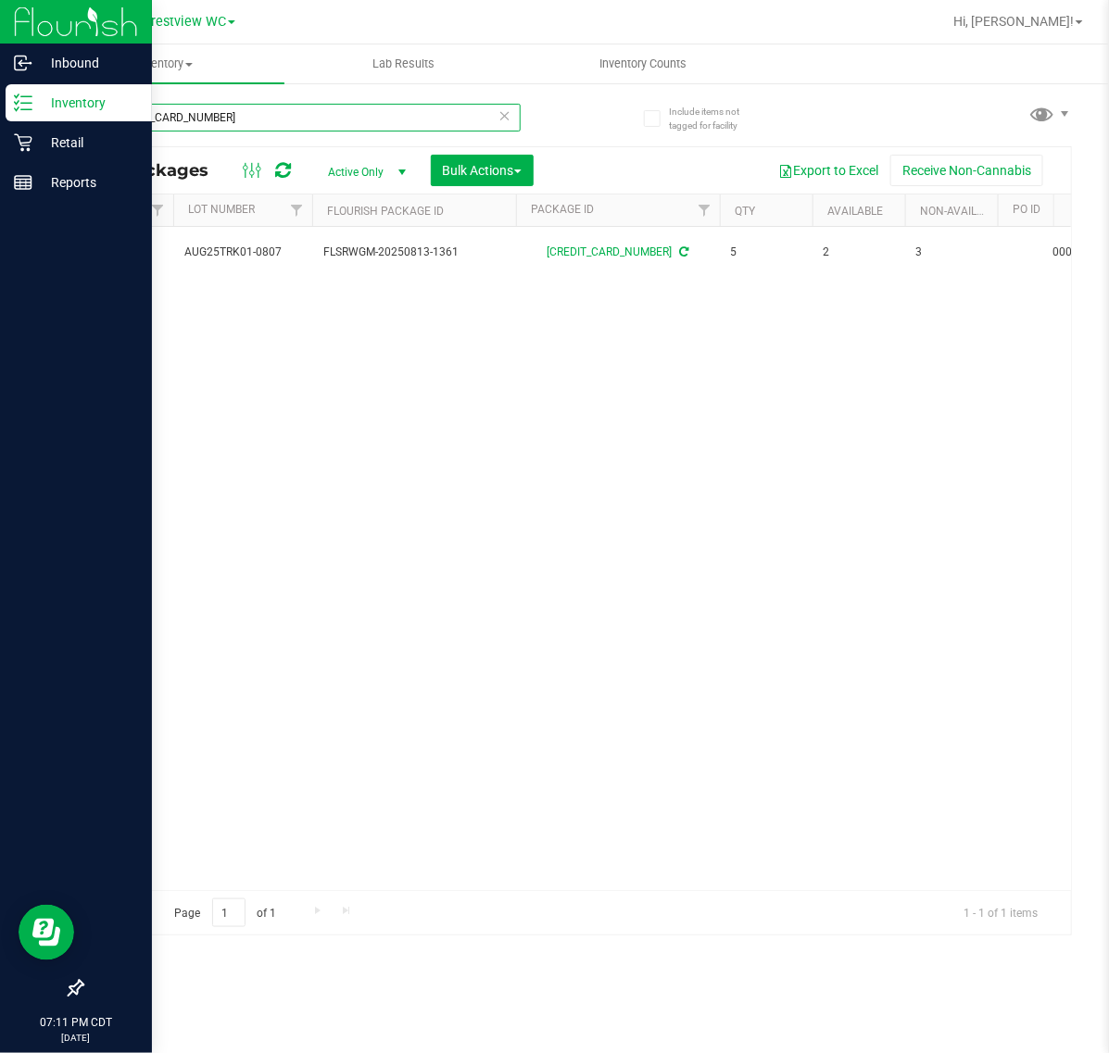
scroll to position [0, 568]
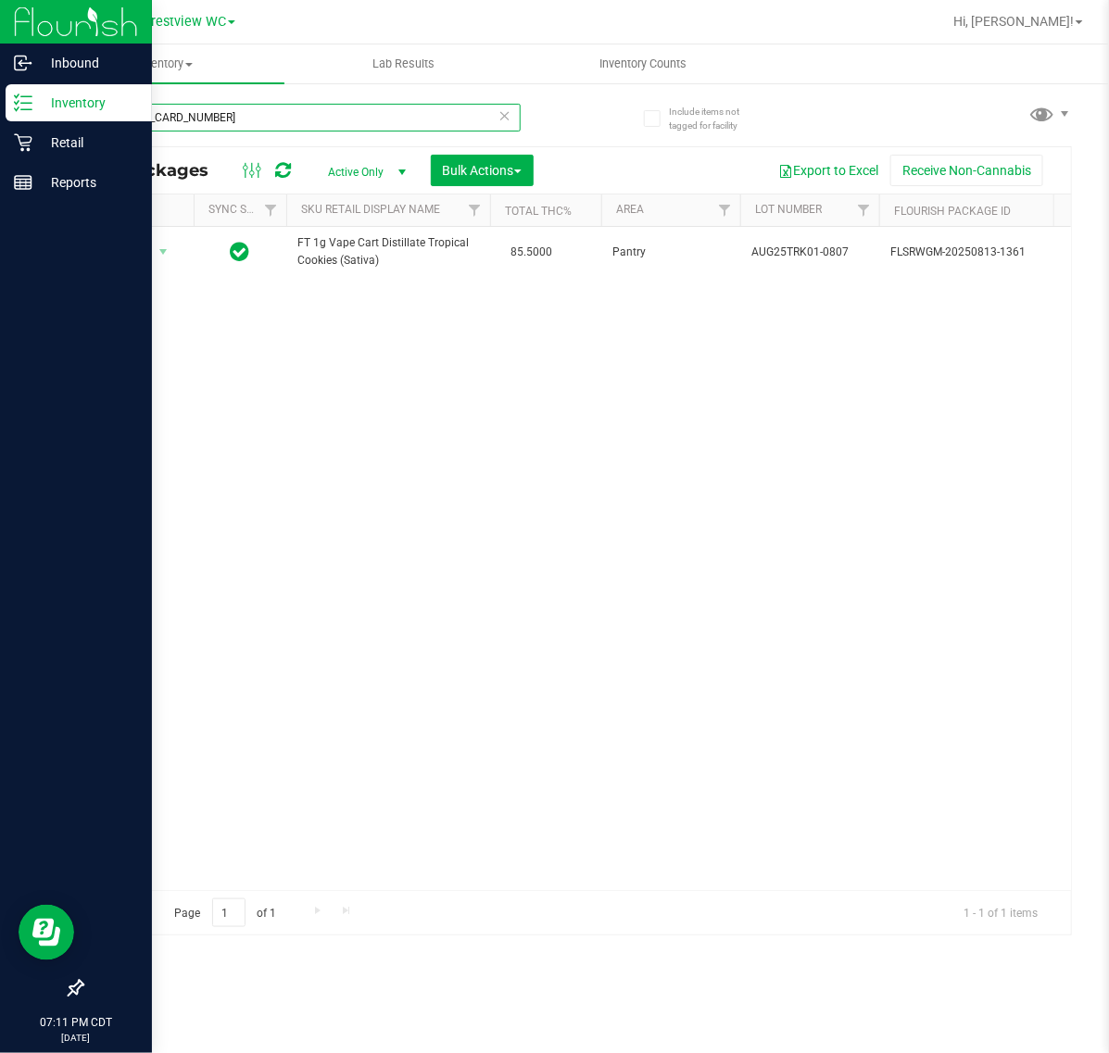
type input "4198005746376063"
click at [509, 125] on icon at bounding box center [504, 115] width 13 height 22
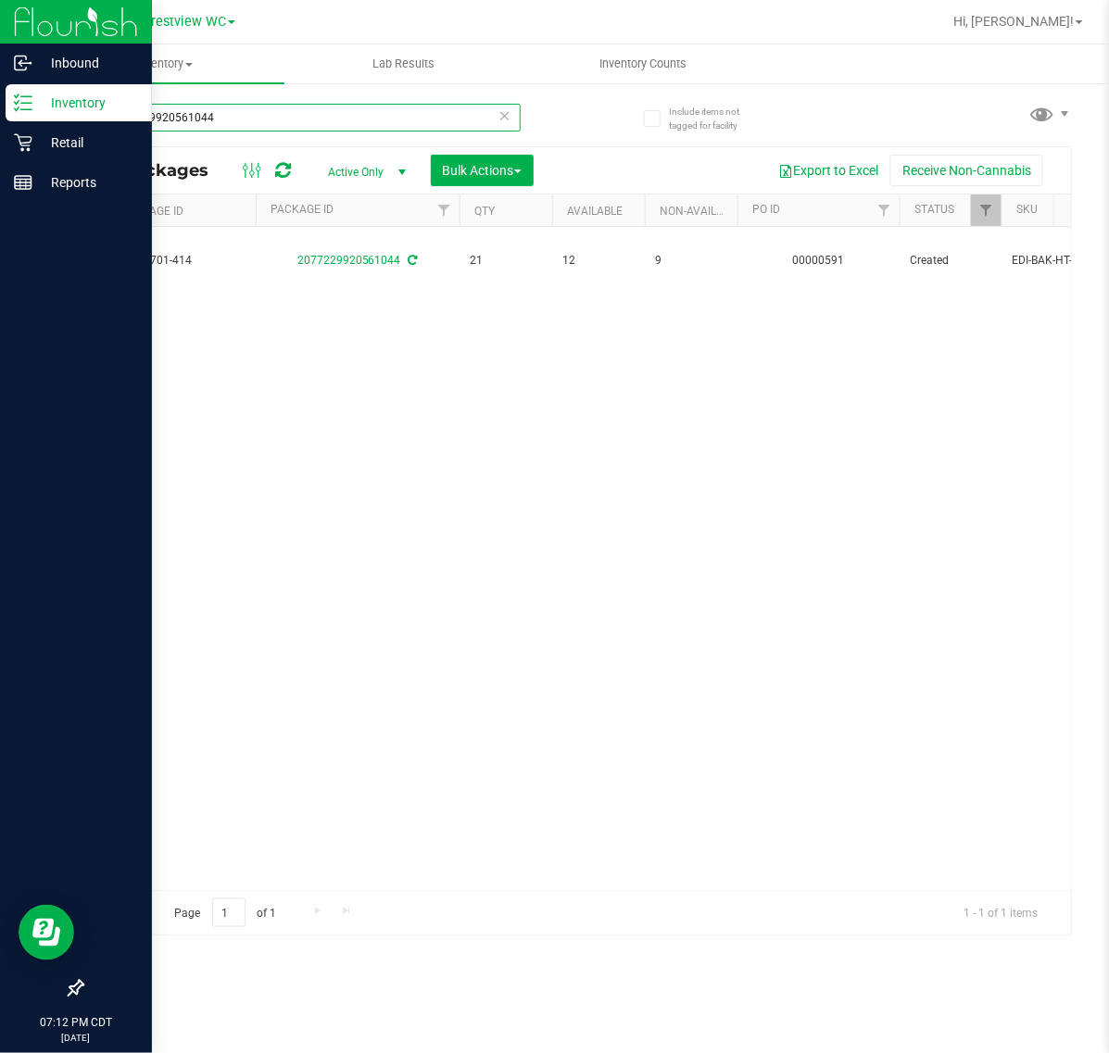
scroll to position [0, 839]
type input "2077229920561044"
click at [508, 113] on icon at bounding box center [504, 115] width 13 height 22
type input "0547869062246860"
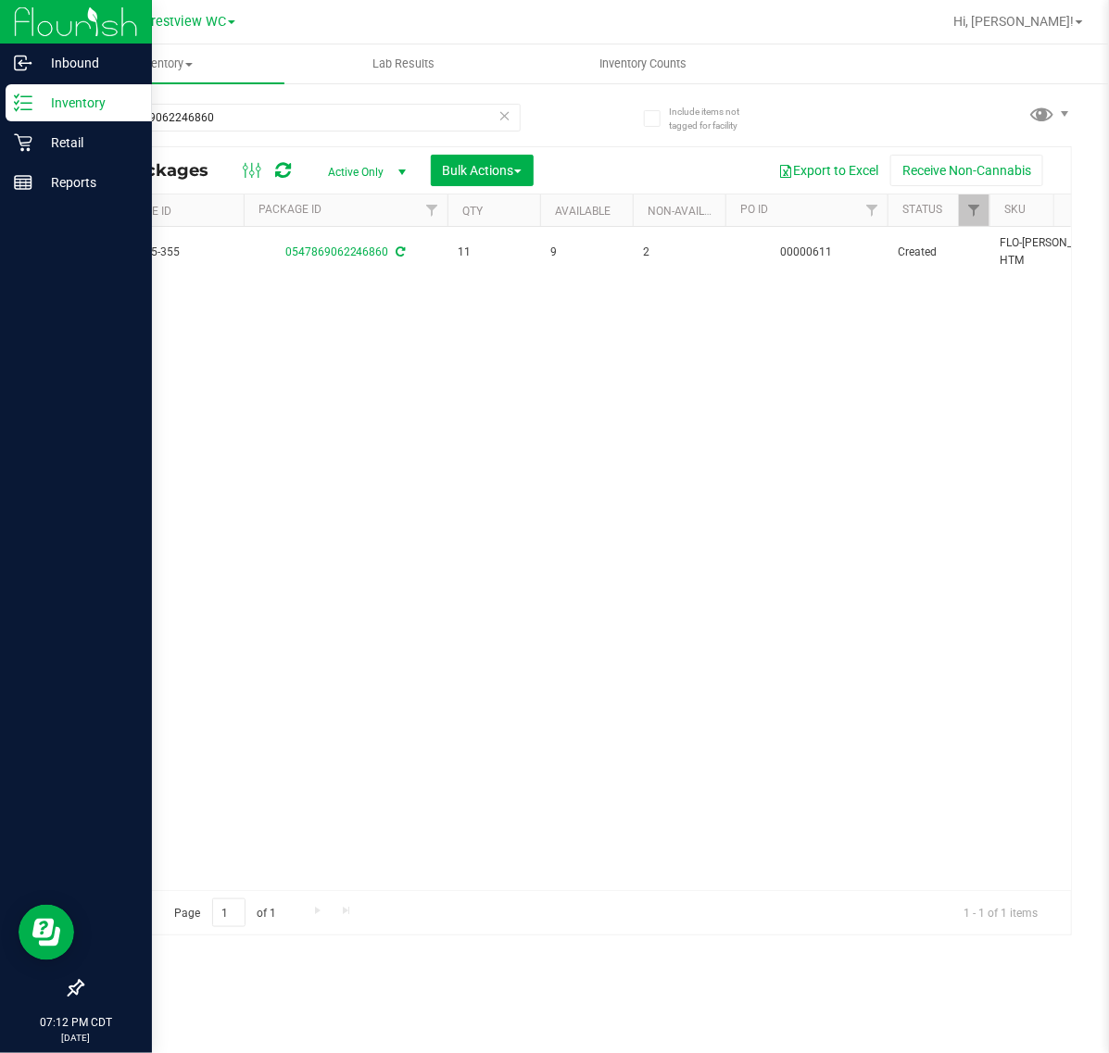
click at [500, 116] on icon at bounding box center [504, 115] width 13 height 22
type input "1744035106511588"
click at [505, 114] on icon at bounding box center [504, 115] width 13 height 22
type input "4198005746376063"
click at [501, 116] on icon at bounding box center [504, 115] width 13 height 22
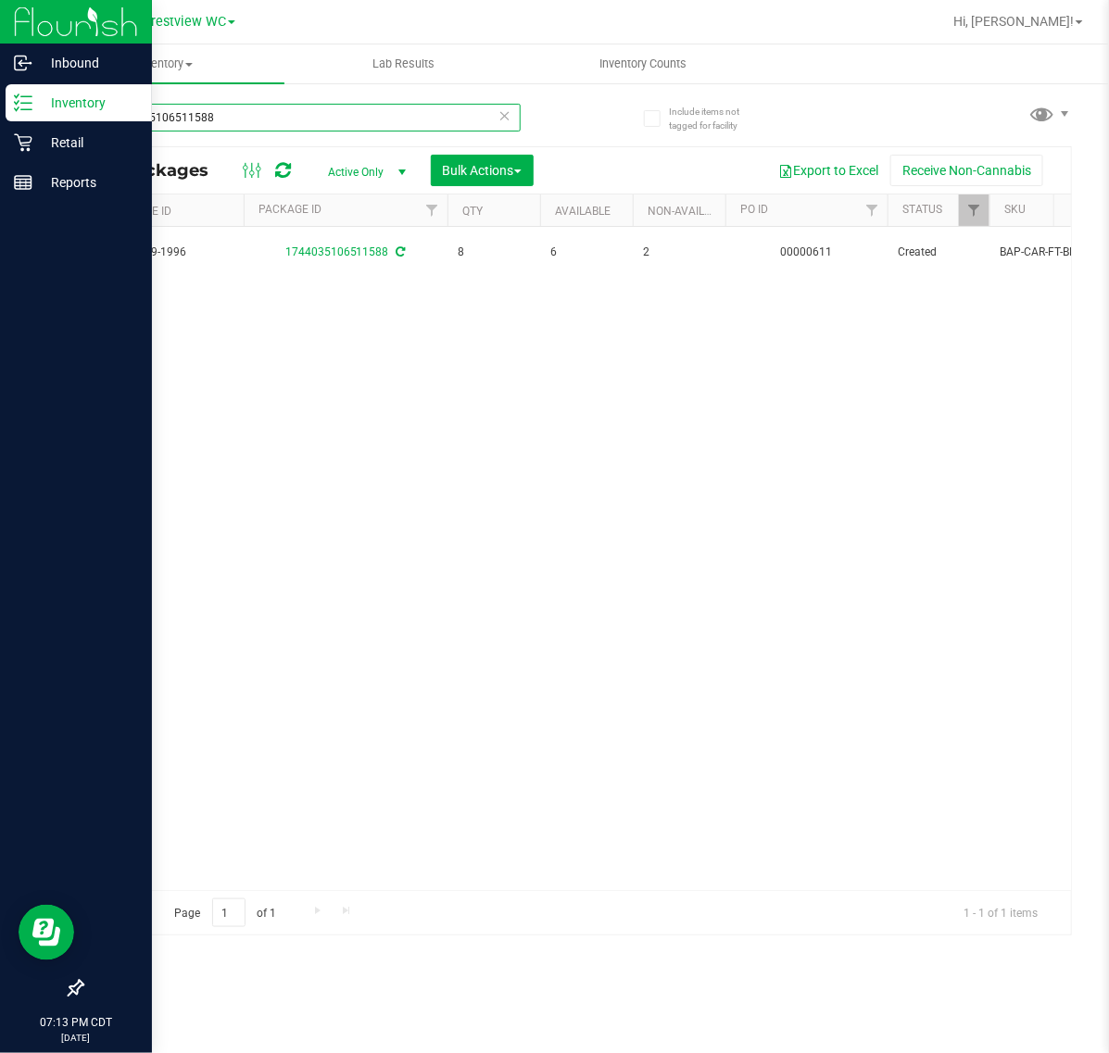
type input "1744035106511588"
click at [498, 116] on icon at bounding box center [504, 115] width 13 height 22
click at [489, 111] on input "1959794956237018" at bounding box center [301, 118] width 439 height 28
type input "1959794956237018"
click at [501, 108] on icon at bounding box center [504, 115] width 13 height 22
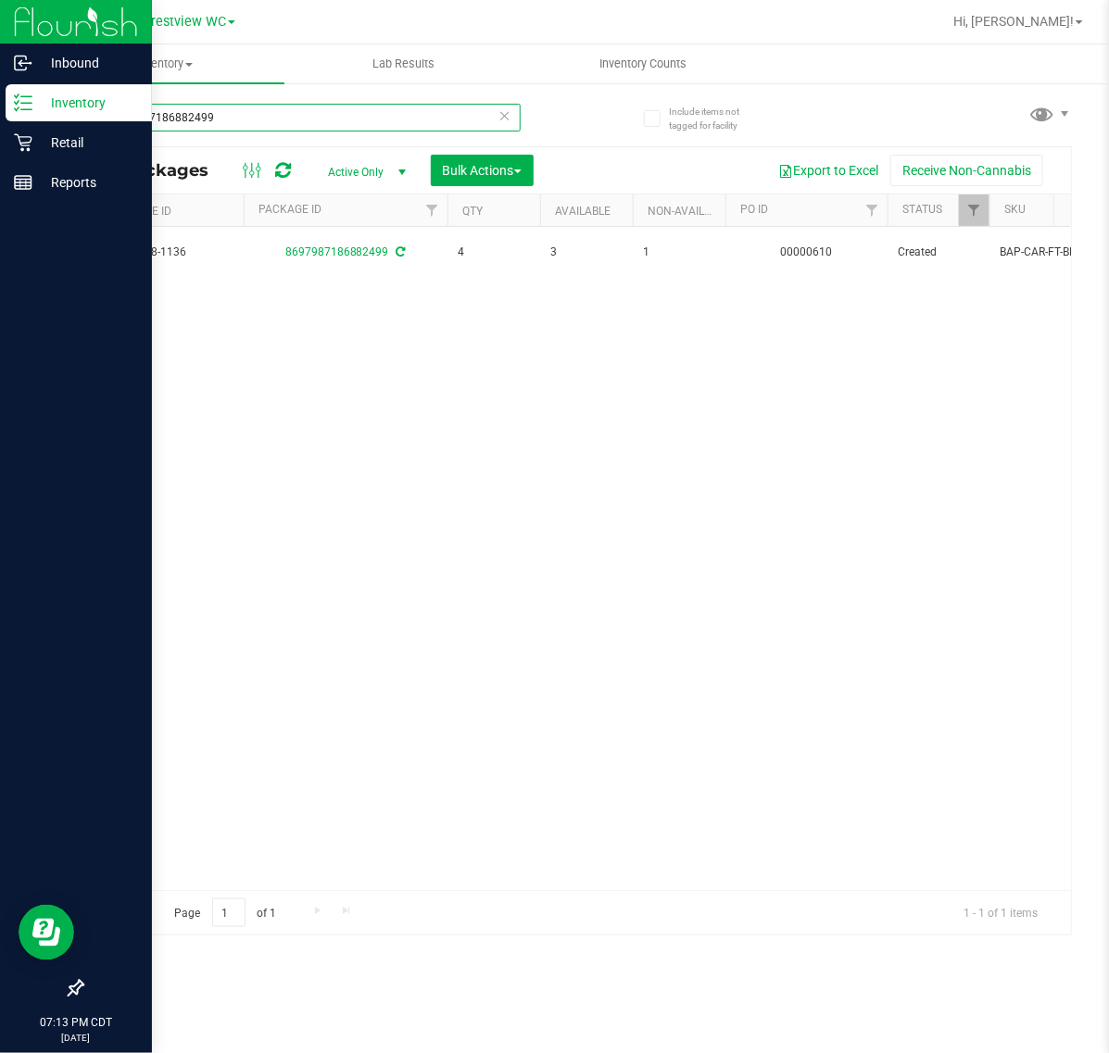
type input "8697987186882499"
click at [501, 108] on icon at bounding box center [504, 115] width 13 height 22
type input "5987136732088154"
click at [498, 108] on icon at bounding box center [504, 115] width 13 height 22
type input "5987136732088154"
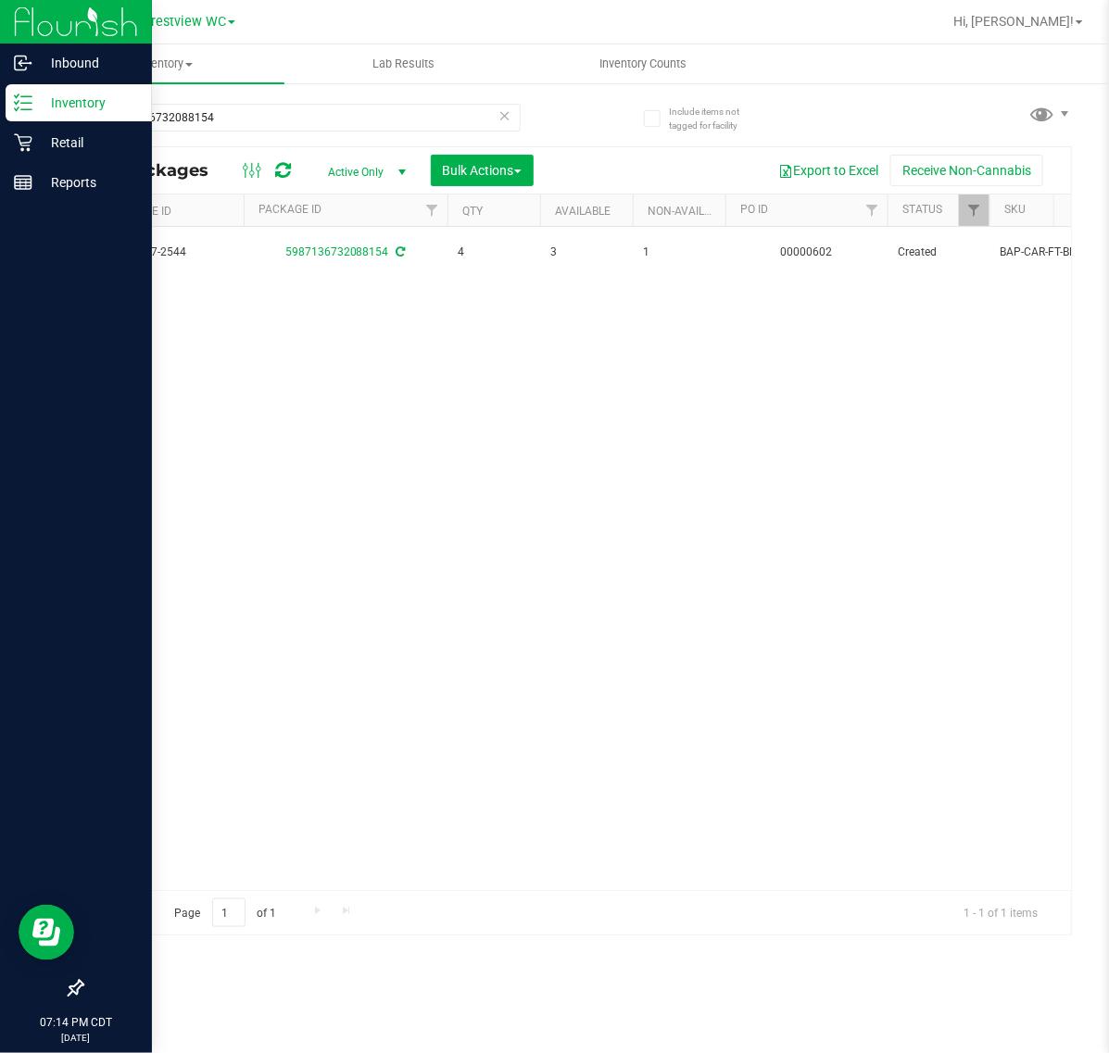
click at [509, 121] on icon at bounding box center [504, 115] width 13 height 22
type input "0937618241787973"
click at [498, 113] on icon at bounding box center [504, 115] width 13 height 22
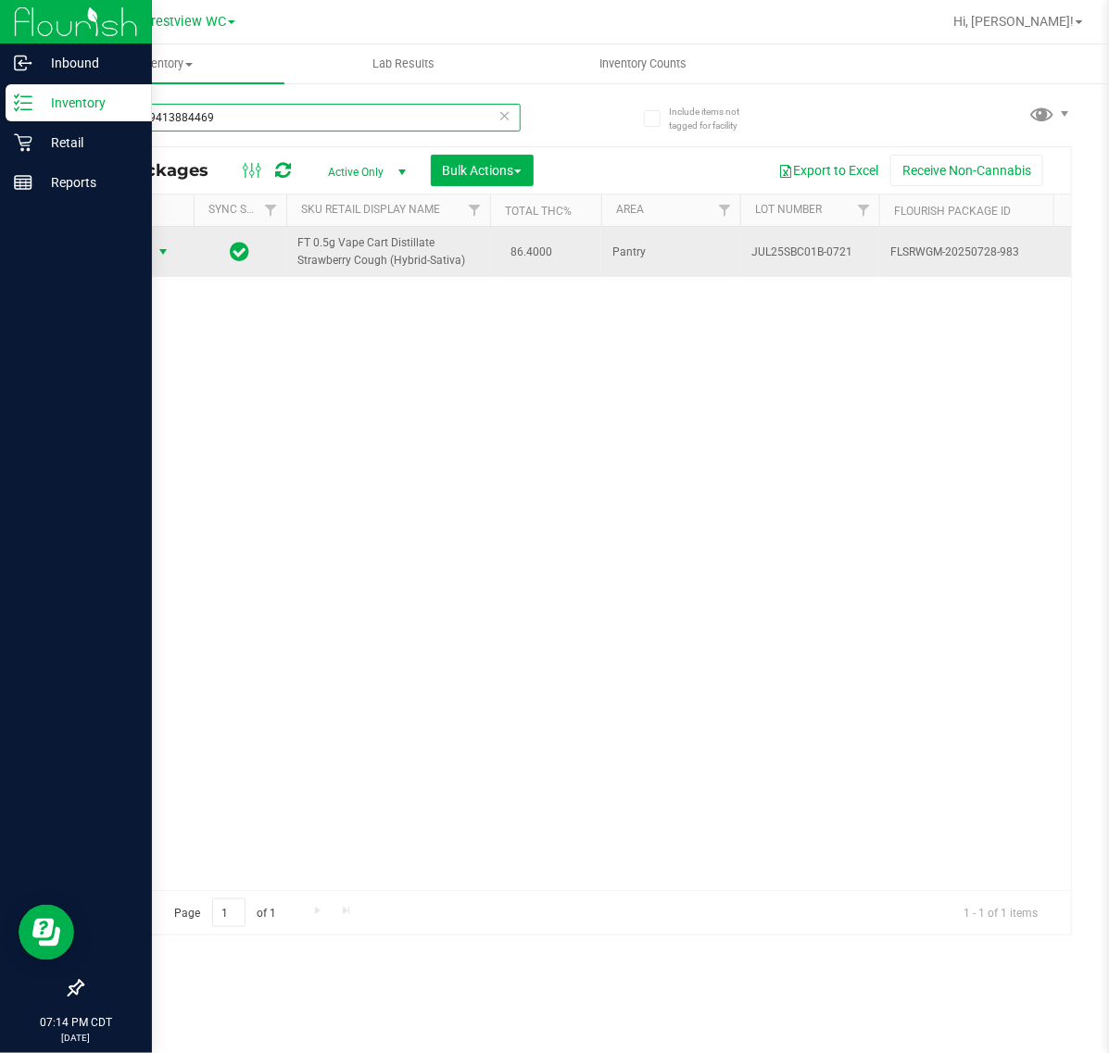
type input "9454039413884469"
click at [126, 256] on span "Action" at bounding box center [126, 252] width 50 height 26
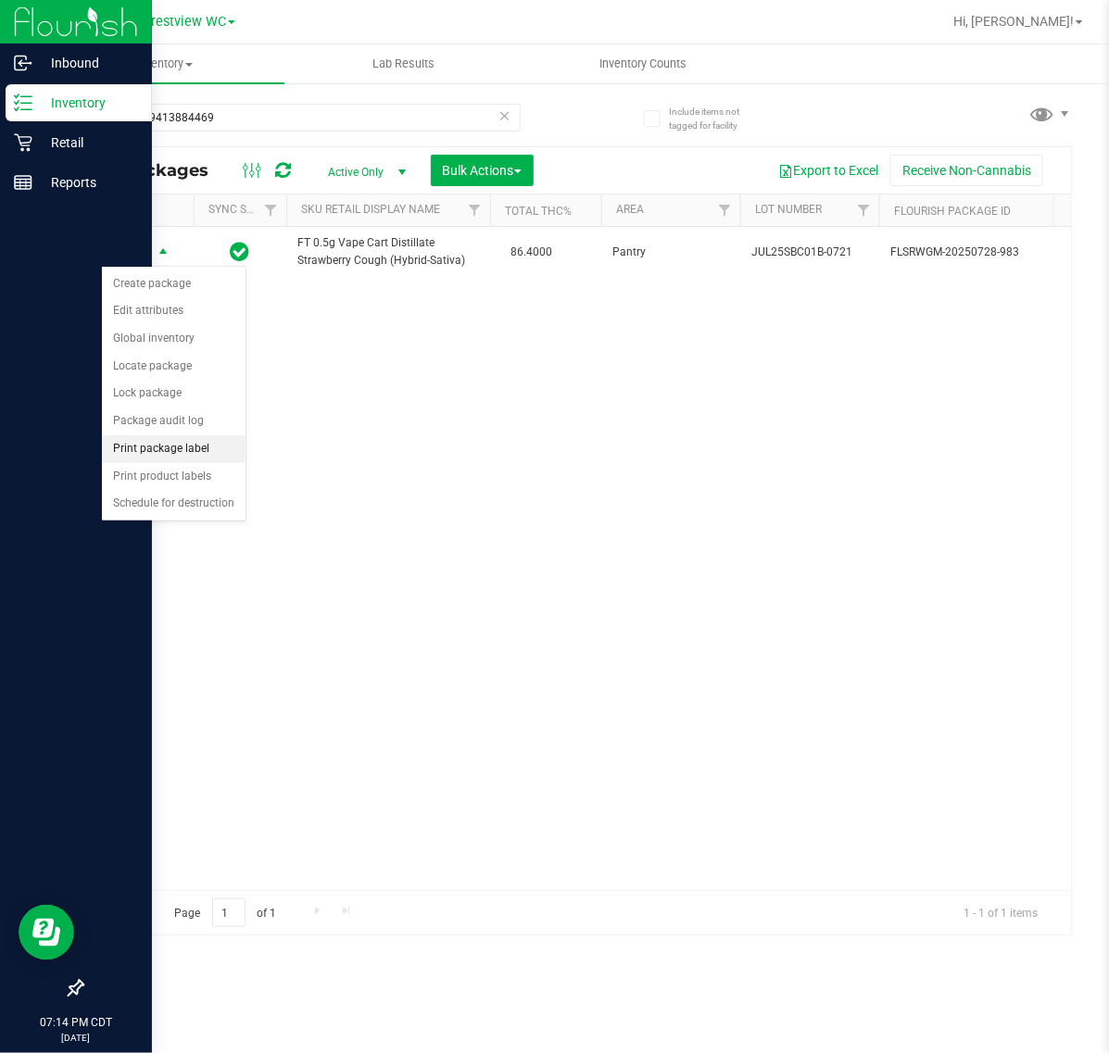
click at [205, 457] on li "Print package label" at bounding box center [174, 449] width 144 height 28
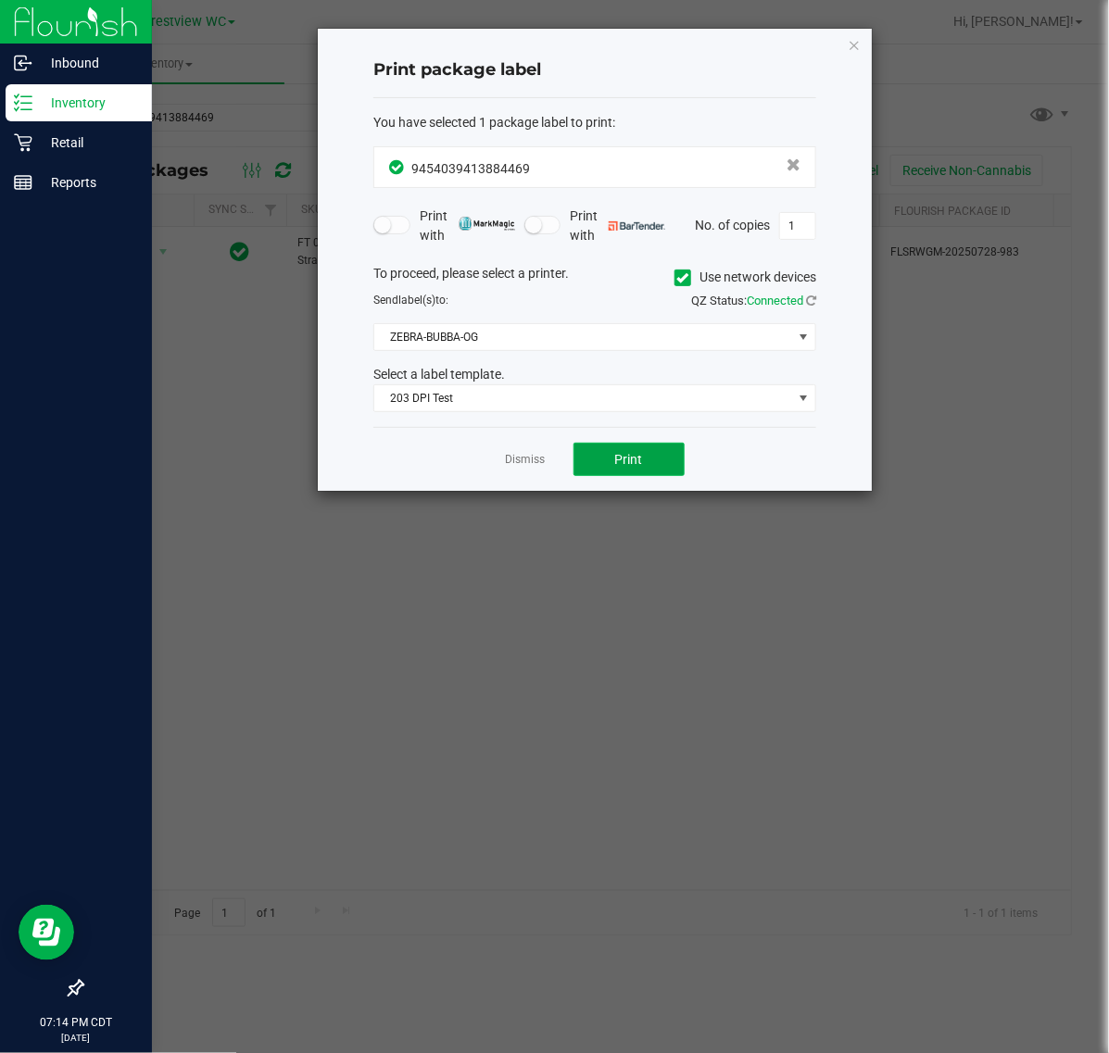
click at [609, 458] on button "Print" at bounding box center [628, 459] width 111 height 33
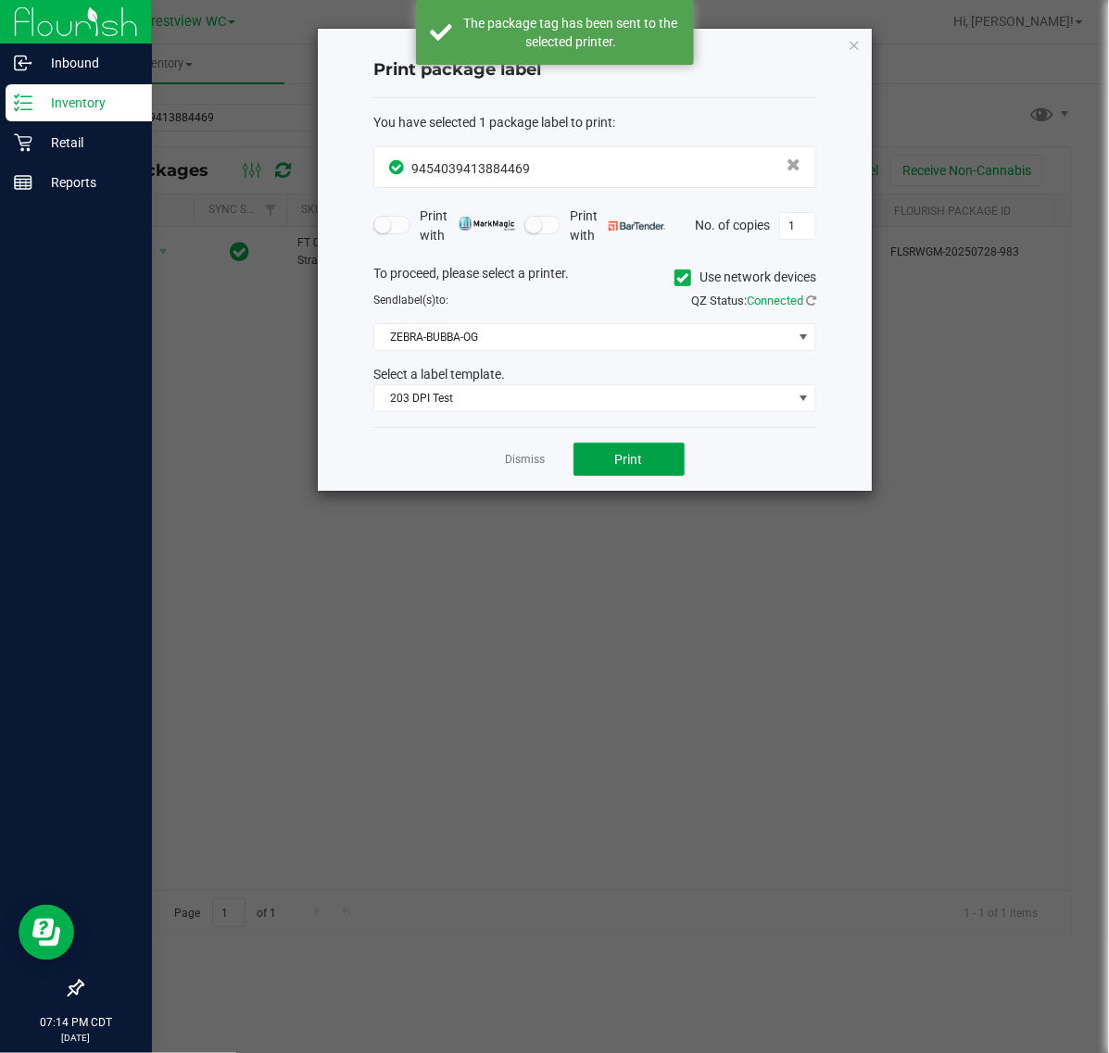
click at [615, 458] on span "Print" at bounding box center [629, 459] width 28 height 15
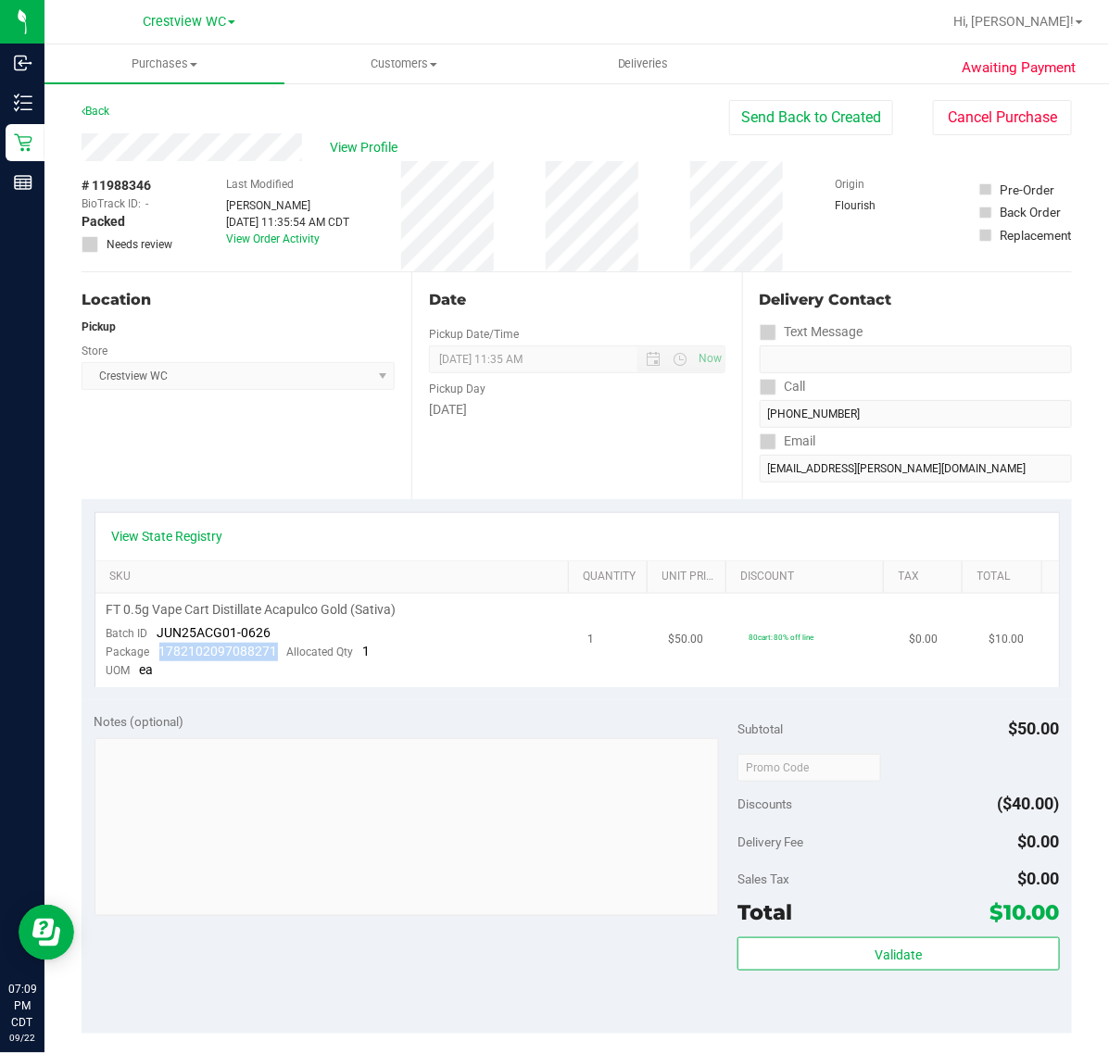
drag, startPoint x: 275, startPoint y: 651, endPoint x: 158, endPoint y: 655, distance: 116.8
click at [158, 655] on div "Package 1782102097088271 Allocated Qty 1" at bounding box center [239, 652] width 264 height 19
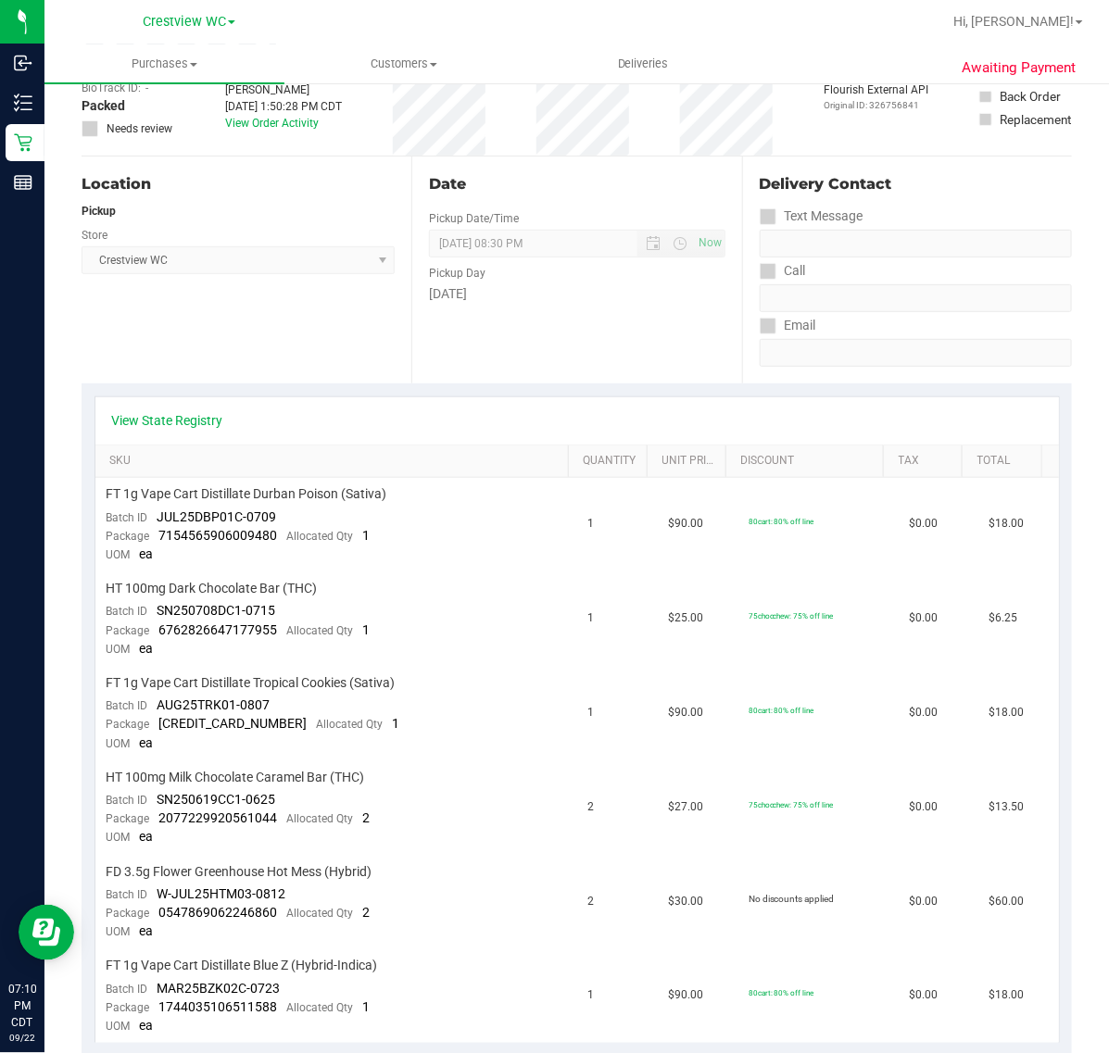
scroll to position [232, 0]
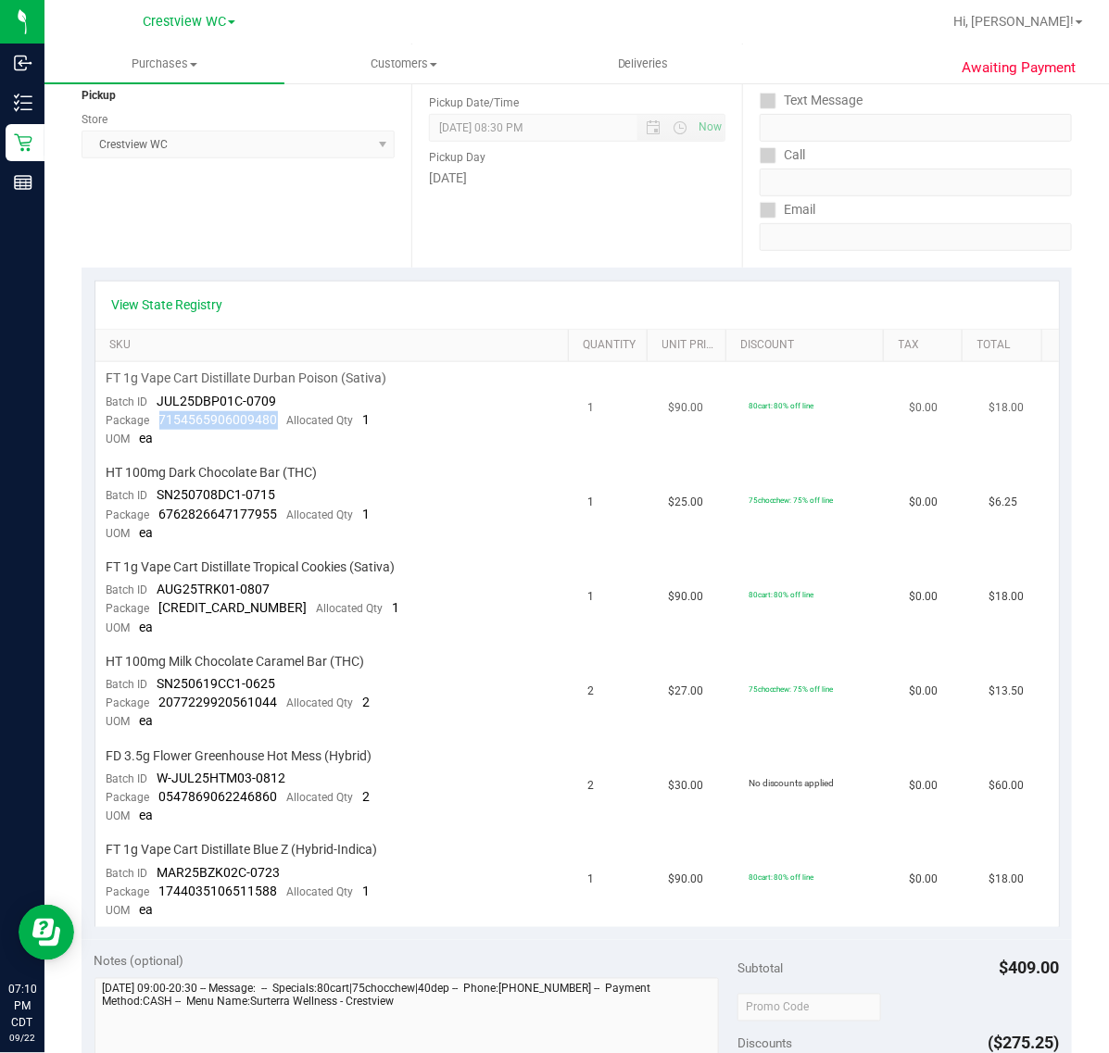
drag, startPoint x: 273, startPoint y: 417, endPoint x: 160, endPoint y: 417, distance: 113.0
click at [160, 417] on span "7154565906009480" at bounding box center [218, 419] width 119 height 15
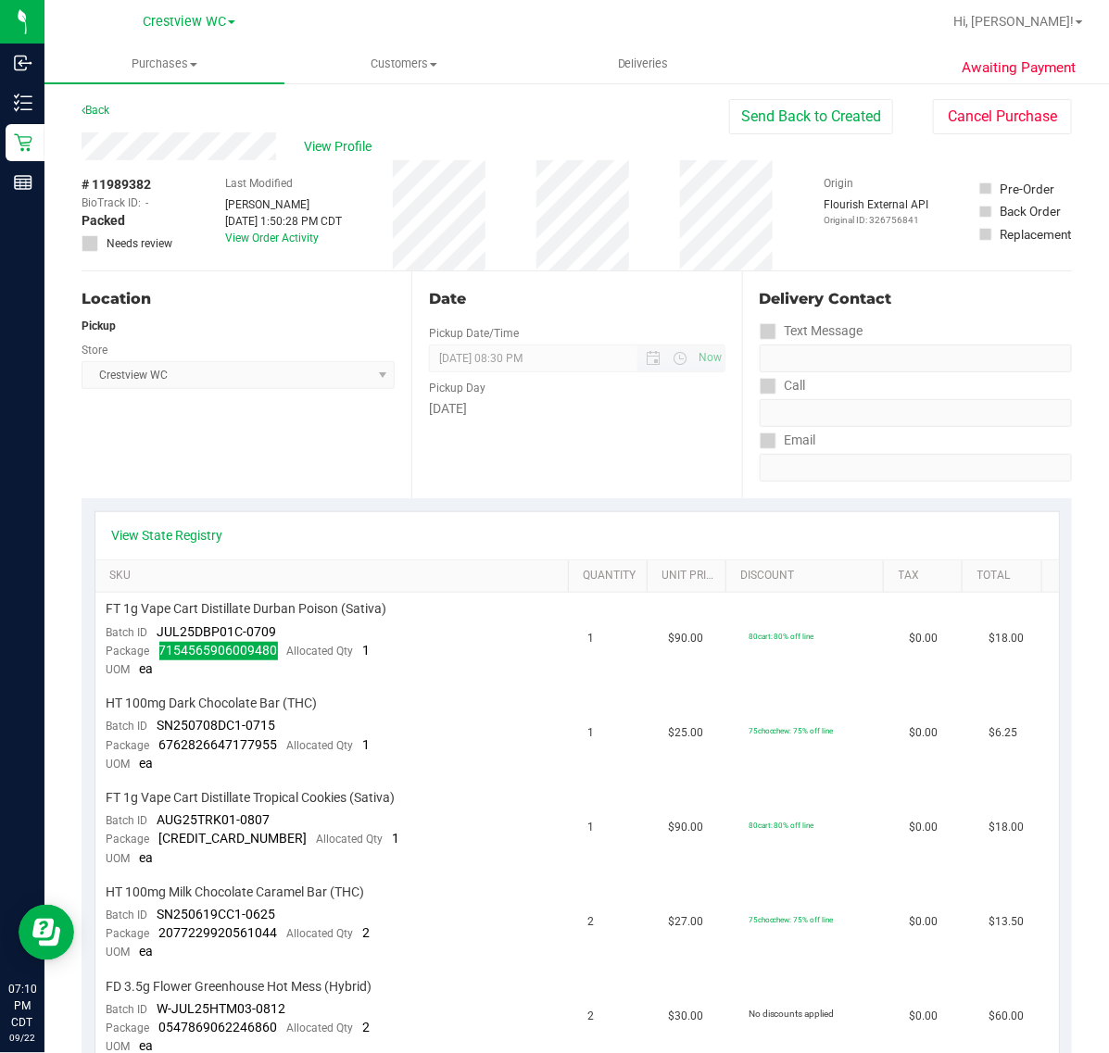
scroll to position [0, 0]
drag, startPoint x: 280, startPoint y: 741, endPoint x: 160, endPoint y: 747, distance: 119.6
click at [160, 747] on div "Package 6762826647177955 Allocated Qty 1" at bounding box center [239, 746] width 264 height 19
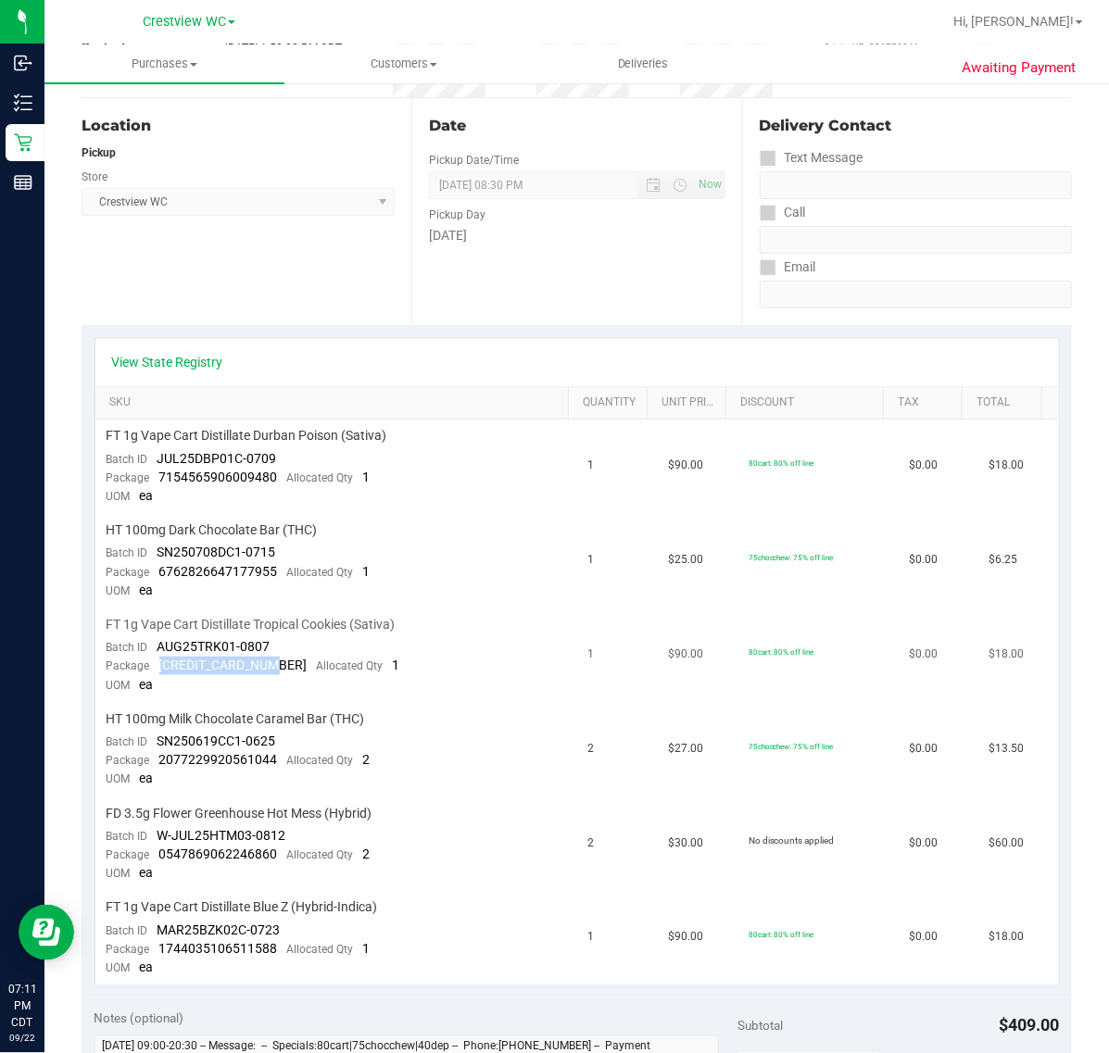
drag, startPoint x: 278, startPoint y: 660, endPoint x: 154, endPoint y: 663, distance: 124.1
click at [154, 663] on div "Package [CREDIT_CARD_NUMBER] Allocated Qty 1" at bounding box center [254, 666] width 294 height 19
drag, startPoint x: 280, startPoint y: 756, endPoint x: 159, endPoint y: 757, distance: 120.4
click at [159, 757] on div "Package 2077229920561044 Allocated Qty 2" at bounding box center [239, 760] width 264 height 19
drag, startPoint x: 276, startPoint y: 847, endPoint x: 158, endPoint y: 843, distance: 117.7
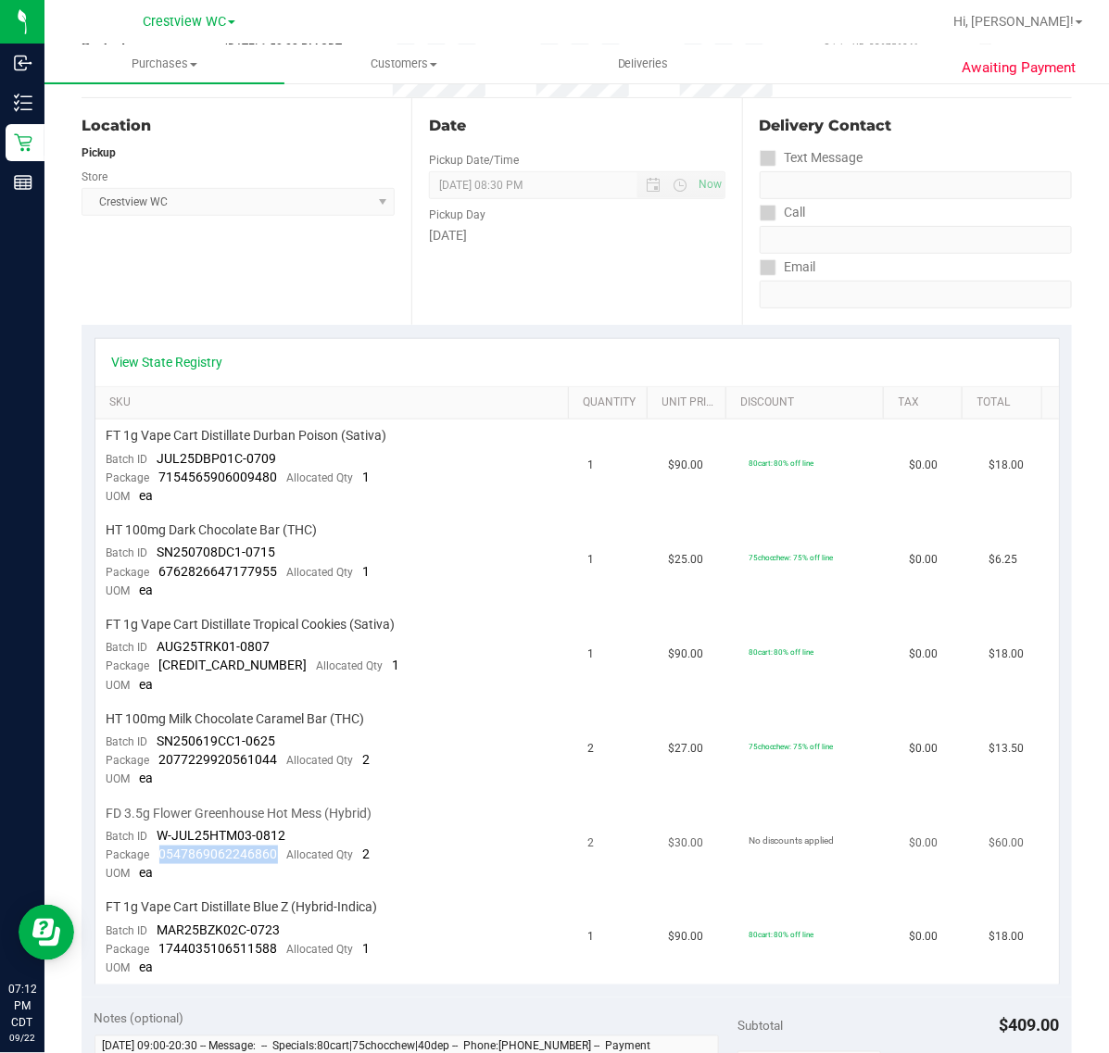
click at [158, 846] on div "Package 0547869062246860 Allocated Qty 2" at bounding box center [239, 855] width 264 height 19
drag, startPoint x: 279, startPoint y: 936, endPoint x: 157, endPoint y: 933, distance: 121.4
click at [157, 940] on div "Package 1744035106511588 Allocated Qty 1" at bounding box center [239, 949] width 264 height 19
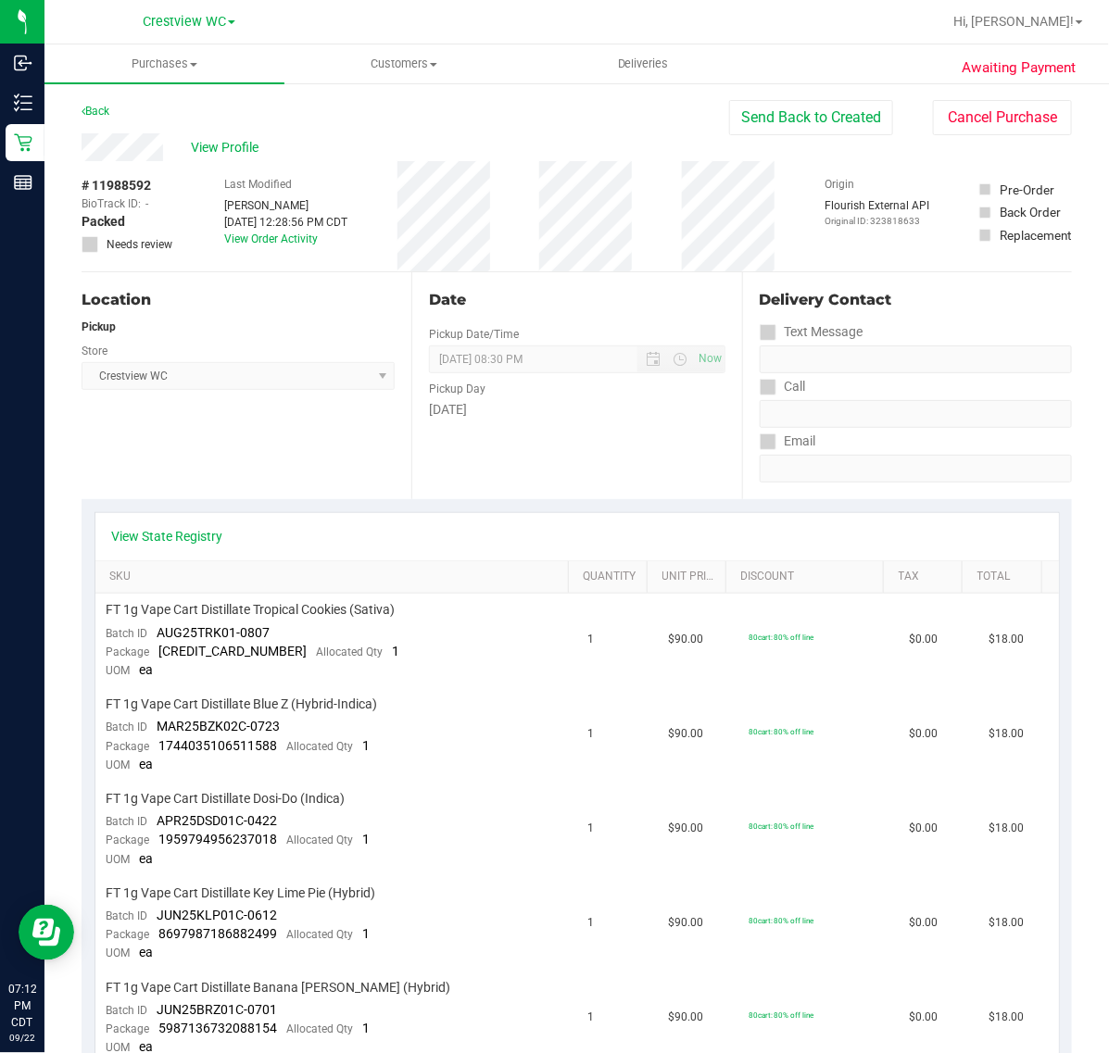
scroll to position [116, 0]
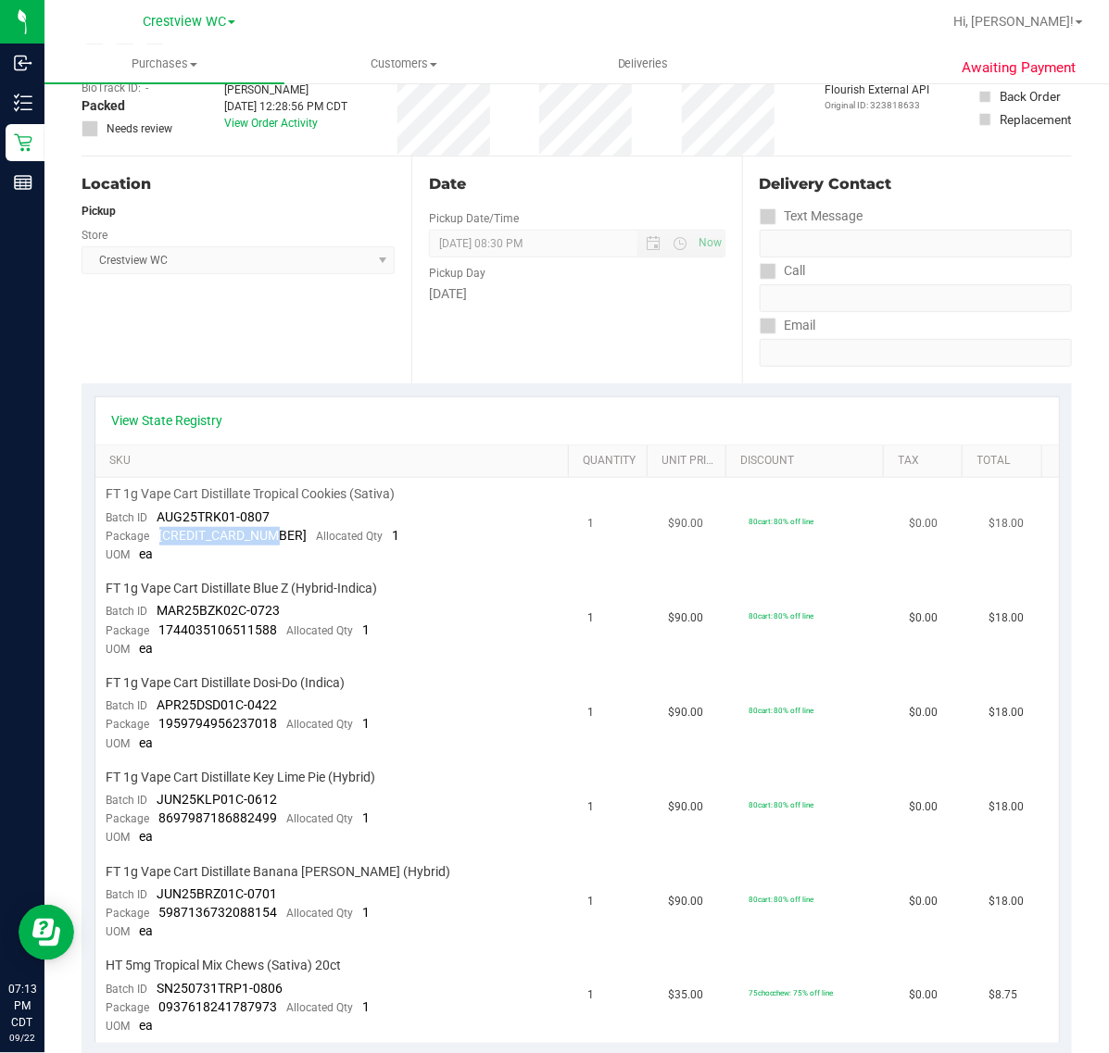
drag, startPoint x: 275, startPoint y: 534, endPoint x: 156, endPoint y: 534, distance: 119.5
click at [156, 534] on div "Package [CREDIT_CARD_NUMBER] Allocated Qty 1" at bounding box center [254, 536] width 294 height 19
drag, startPoint x: 290, startPoint y: 630, endPoint x: 244, endPoint y: 627, distance: 46.4
click at [244, 627] on div "Package 1744035106511588 Allocated Qty 1" at bounding box center [239, 630] width 264 height 19
click at [271, 627] on span "1744035106511588" at bounding box center [218, 629] width 119 height 15
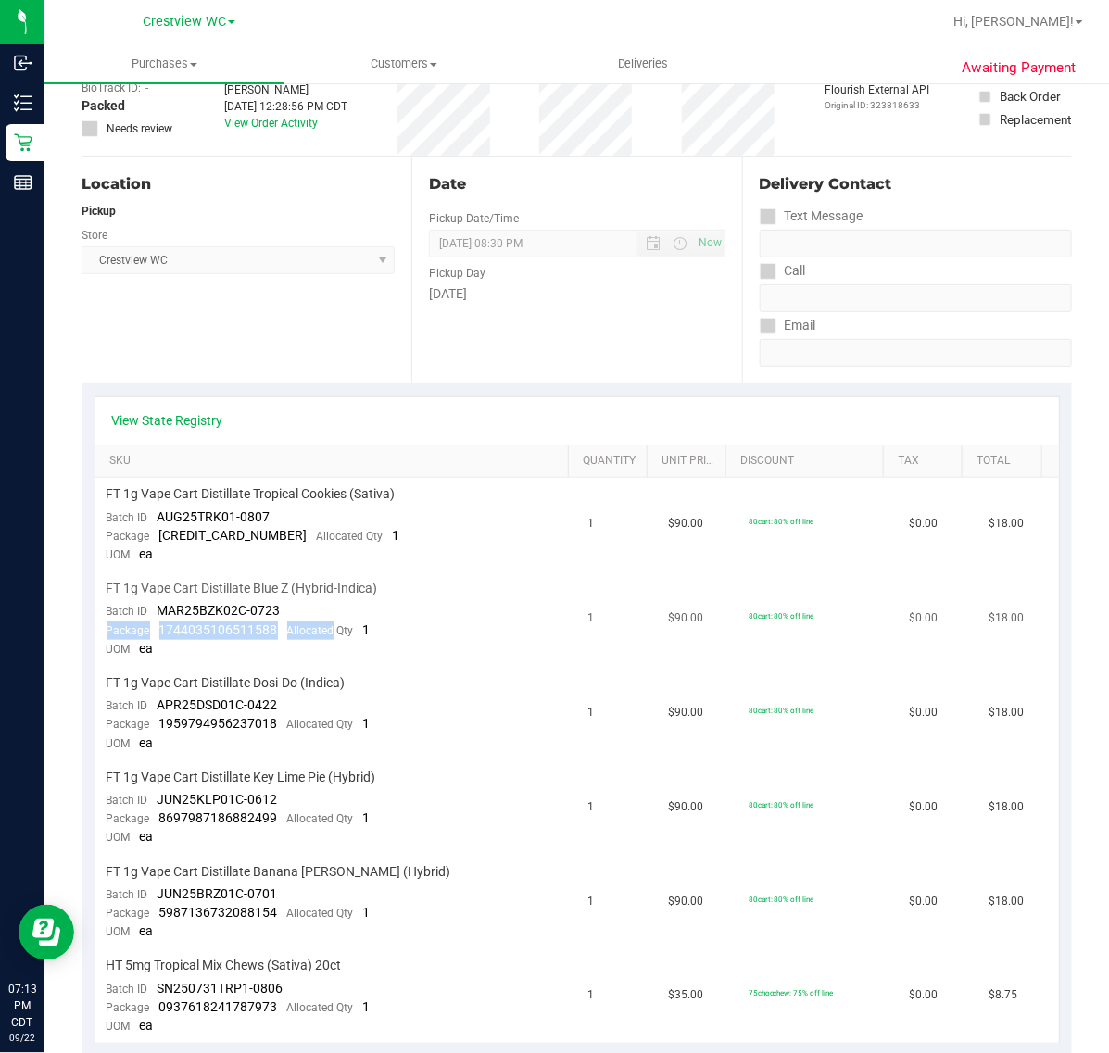
drag, startPoint x: 271, startPoint y: 627, endPoint x: 211, endPoint y: 619, distance: 60.8
click at [211, 622] on span "1744035106511588" at bounding box center [218, 629] width 119 height 15
click at [208, 622] on span "1744035106511588" at bounding box center [218, 629] width 119 height 15
click at [295, 624] on span "Allocated Qty" at bounding box center [320, 630] width 67 height 13
drag, startPoint x: 275, startPoint y: 625, endPoint x: 156, endPoint y: 626, distance: 119.5
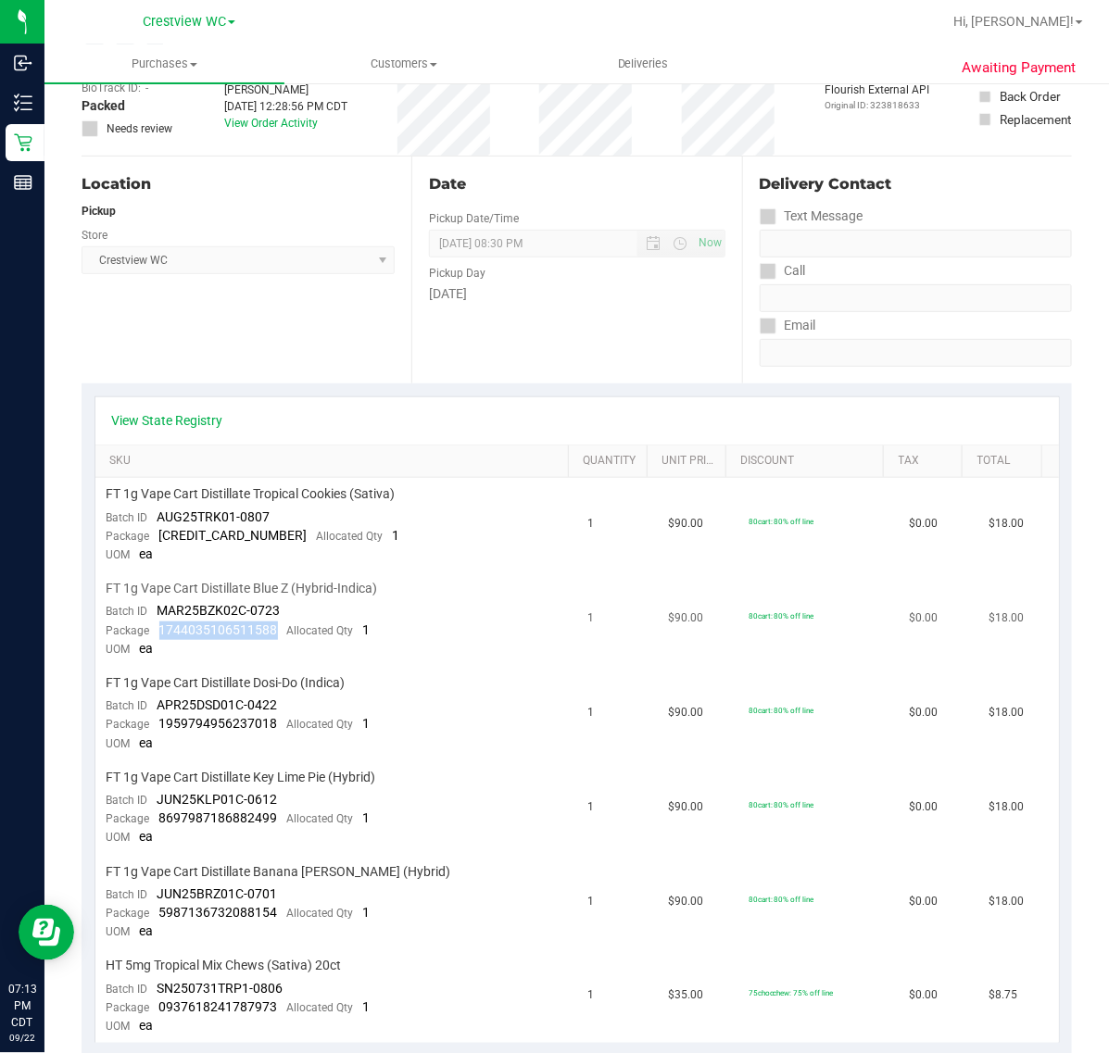
click at [156, 626] on div "Package 1744035106511588 Allocated Qty 1" at bounding box center [239, 630] width 264 height 19
drag, startPoint x: 274, startPoint y: 714, endPoint x: 158, endPoint y: 713, distance: 115.8
click at [158, 715] on div "Package 1959794956237018 Allocated Qty 1" at bounding box center [239, 724] width 264 height 19
drag, startPoint x: 278, startPoint y: 807, endPoint x: 158, endPoint y: 808, distance: 119.5
click at [158, 810] on div "Package 8697987186882499 Allocated Qty 1" at bounding box center [239, 819] width 264 height 19
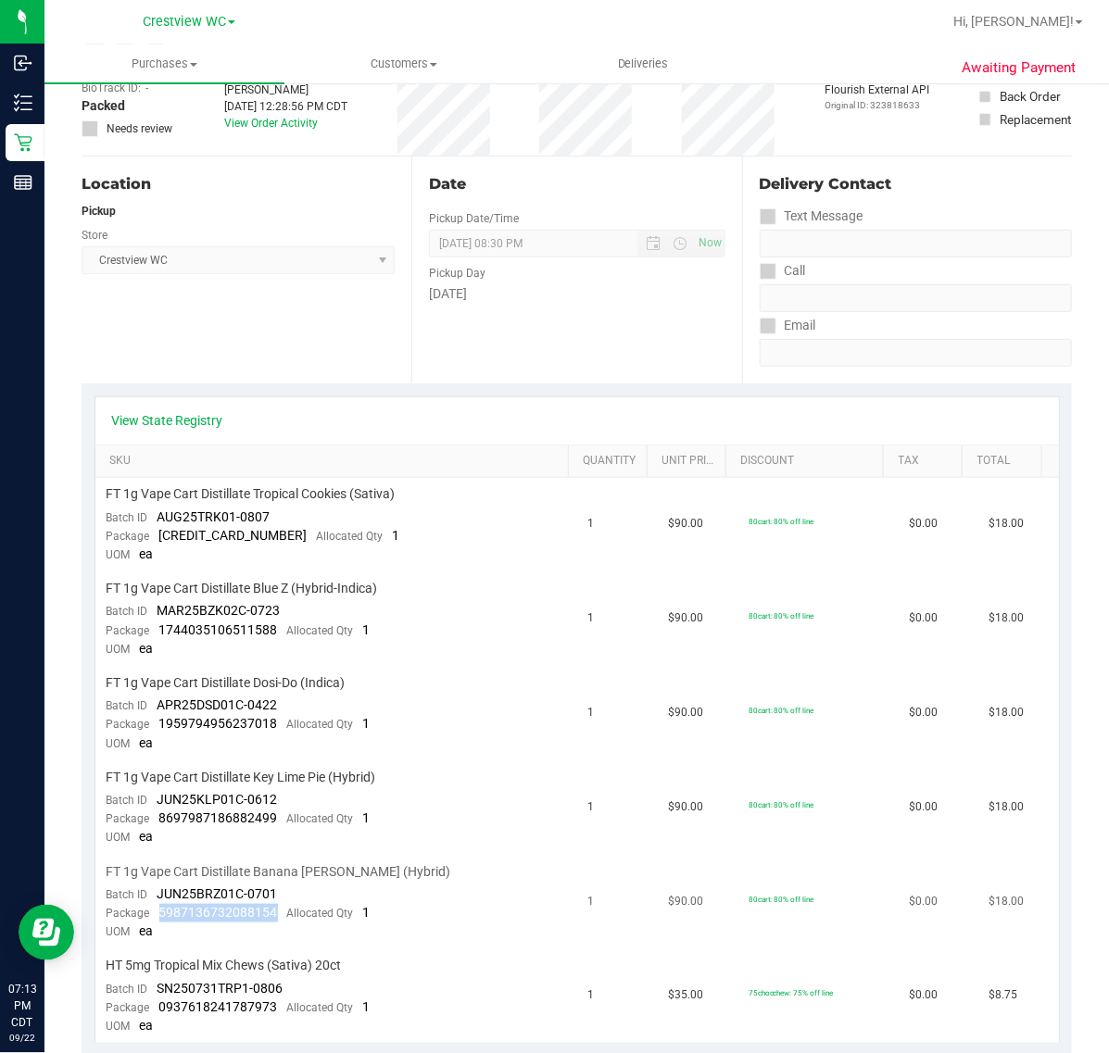
drag, startPoint x: 278, startPoint y: 903, endPoint x: 160, endPoint y: 895, distance: 117.9
click at [160, 904] on div "Package 5987136732088154 Allocated Qty 1" at bounding box center [239, 913] width 264 height 19
drag, startPoint x: 280, startPoint y: 987, endPoint x: 159, endPoint y: 988, distance: 120.4
click at [159, 998] on div "Package 0937618241787973 Allocated Qty 1" at bounding box center [239, 1007] width 264 height 19
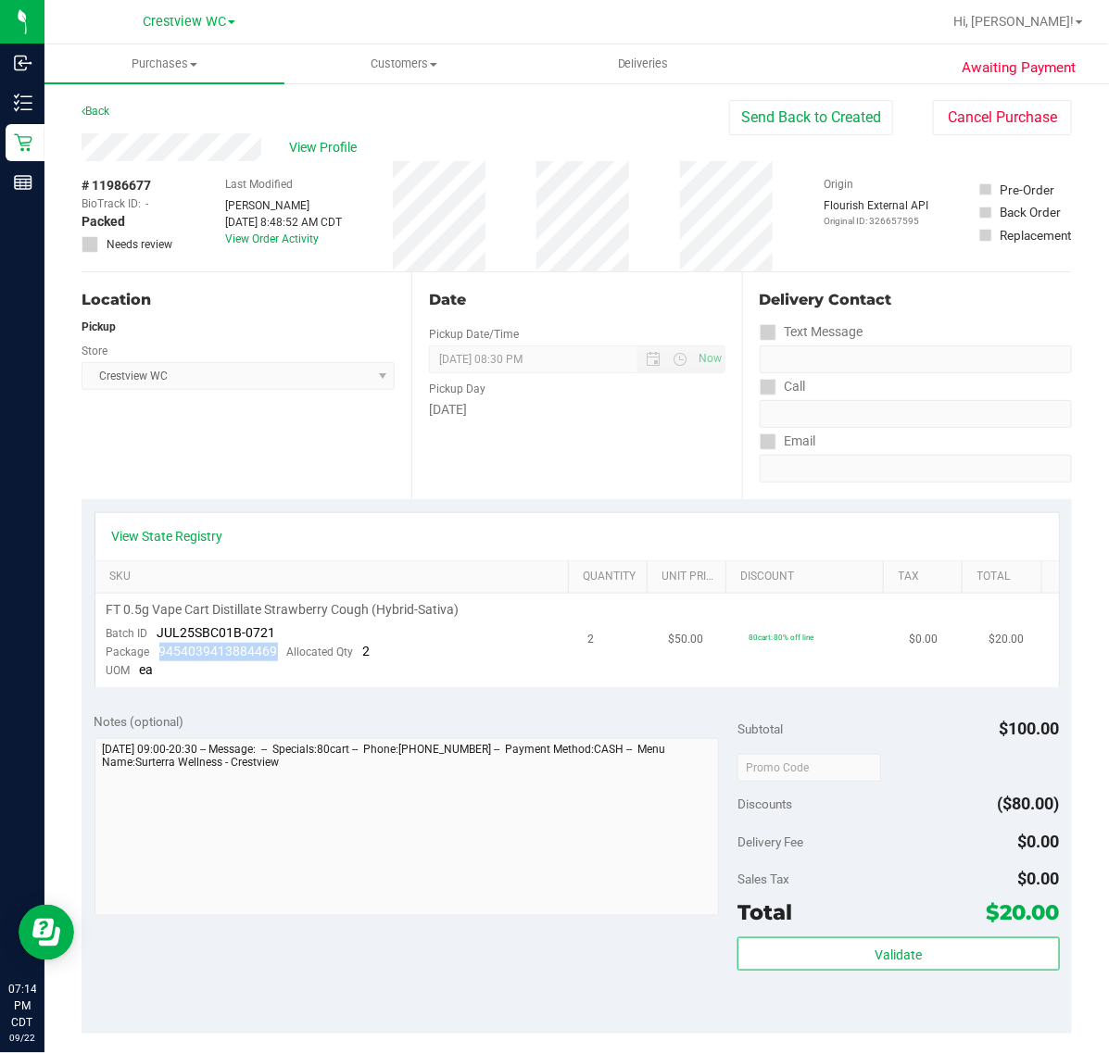
drag, startPoint x: 282, startPoint y: 653, endPoint x: 154, endPoint y: 651, distance: 128.8
click at [154, 651] on div "Package 9454039413884469 Allocated Qty 2" at bounding box center [239, 652] width 264 height 19
